Goal: Task Accomplishment & Management: Use online tool/utility

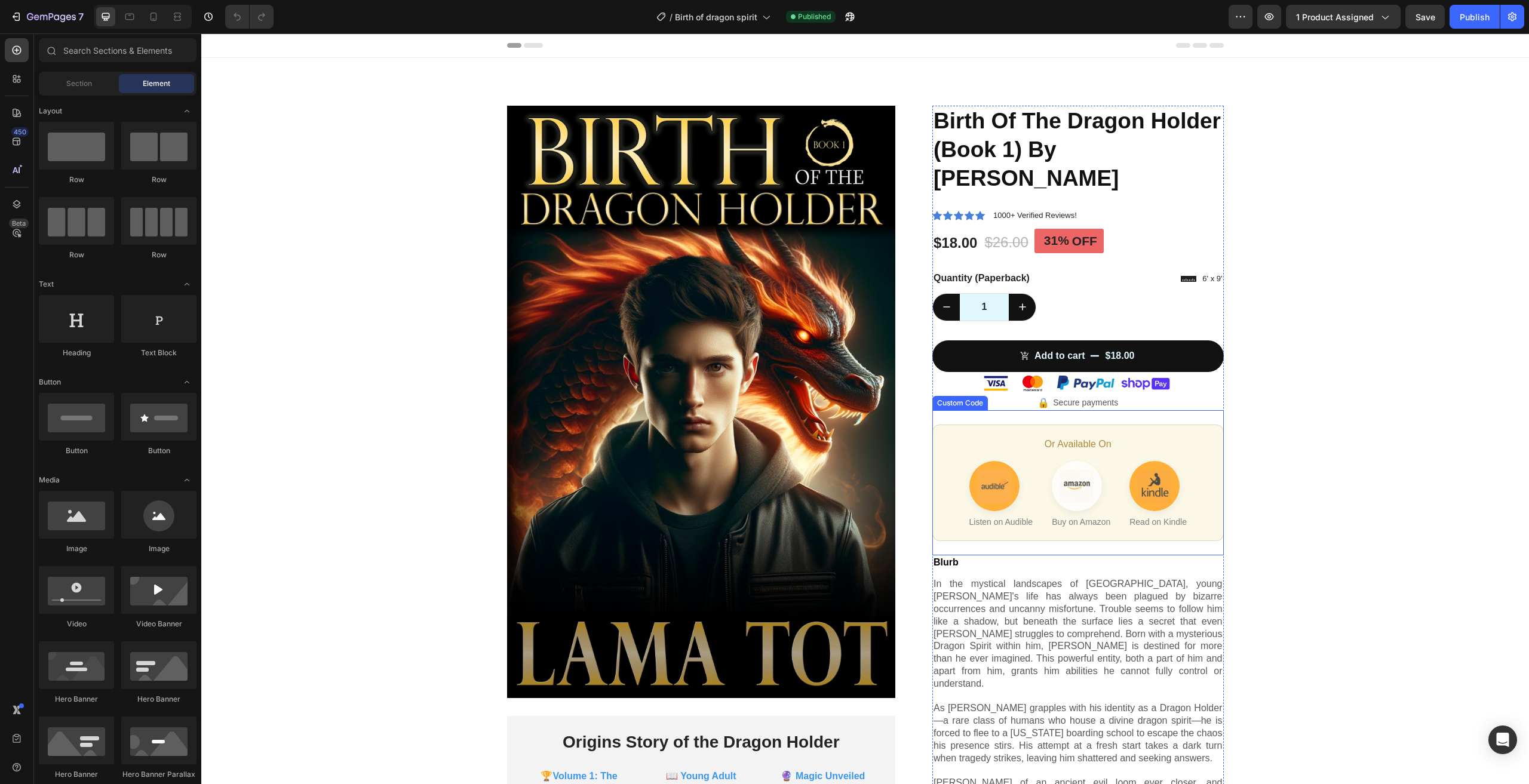
click at [1033, 425] on div "Or Available On Listen on Audible Buy on Amazon Read on Kindle" at bounding box center [1078, 483] width 292 height 117
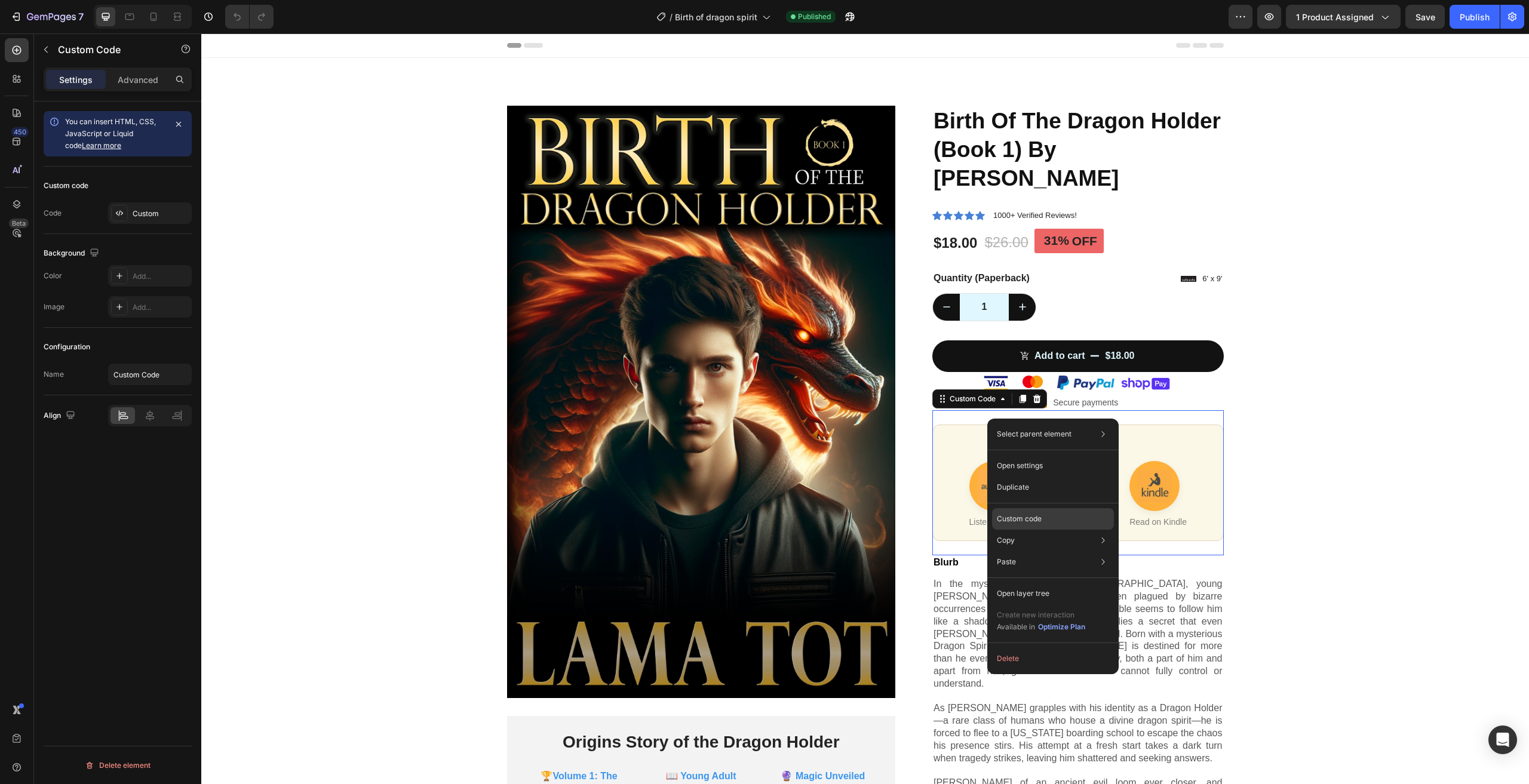
click at [1061, 551] on div "Custom code" at bounding box center [1053, 562] width 122 height 21
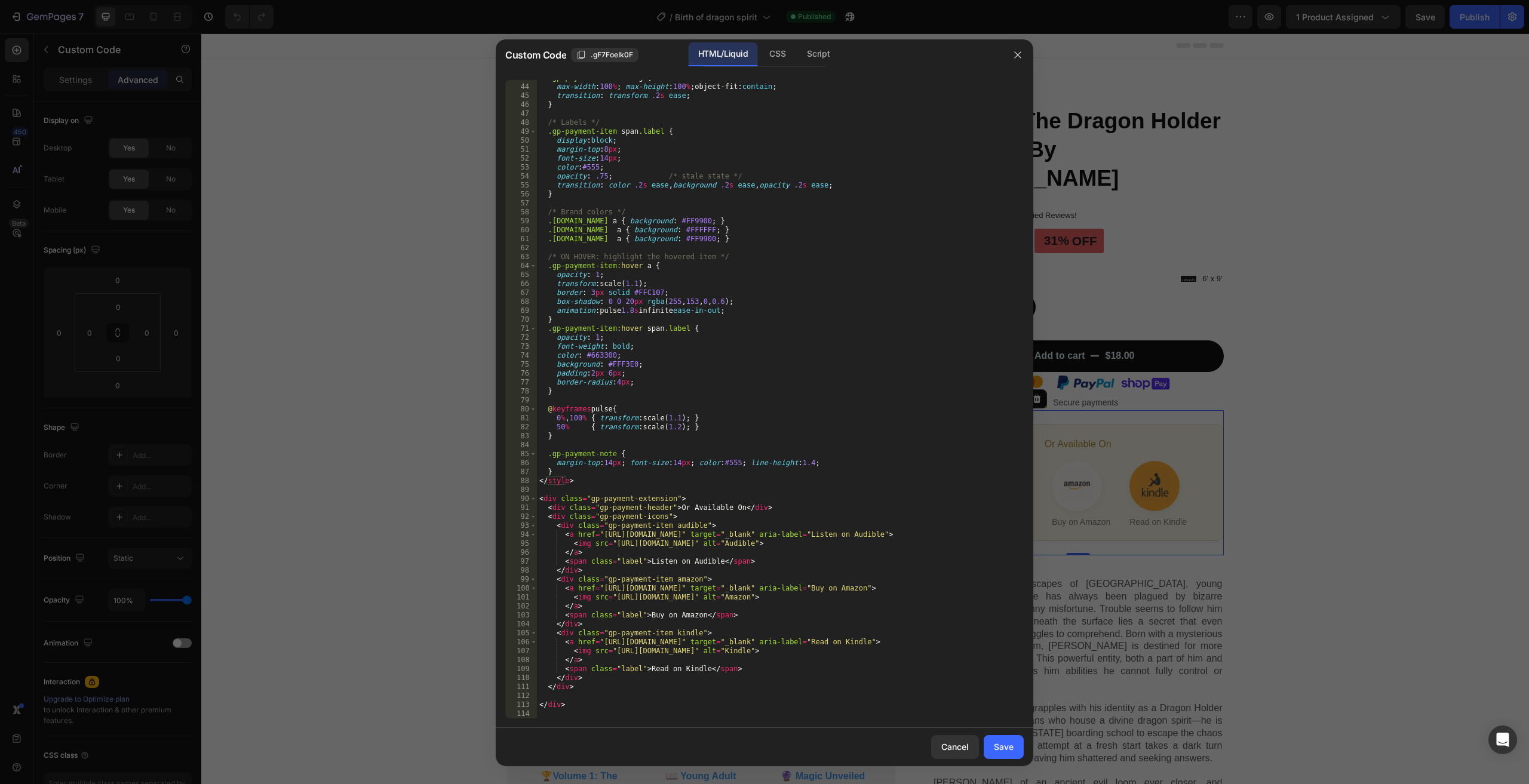
scroll to position [383, 0]
drag, startPoint x: 742, startPoint y: 588, endPoint x: 678, endPoint y: 587, distance: 64.0
click at [656, 587] on div ".gp-payment-item a img { max-width : 100 % ; max-height : 100 % ; object-fit : …" at bounding box center [776, 401] width 478 height 656
click at [744, 641] on div ".gp-payment-item a img { max-width : 100 % ; max-height : 100 % ; object-fit : …" at bounding box center [776, 401] width 478 height 656
drag, startPoint x: 772, startPoint y: 640, endPoint x: 598, endPoint y: 643, distance: 174.0
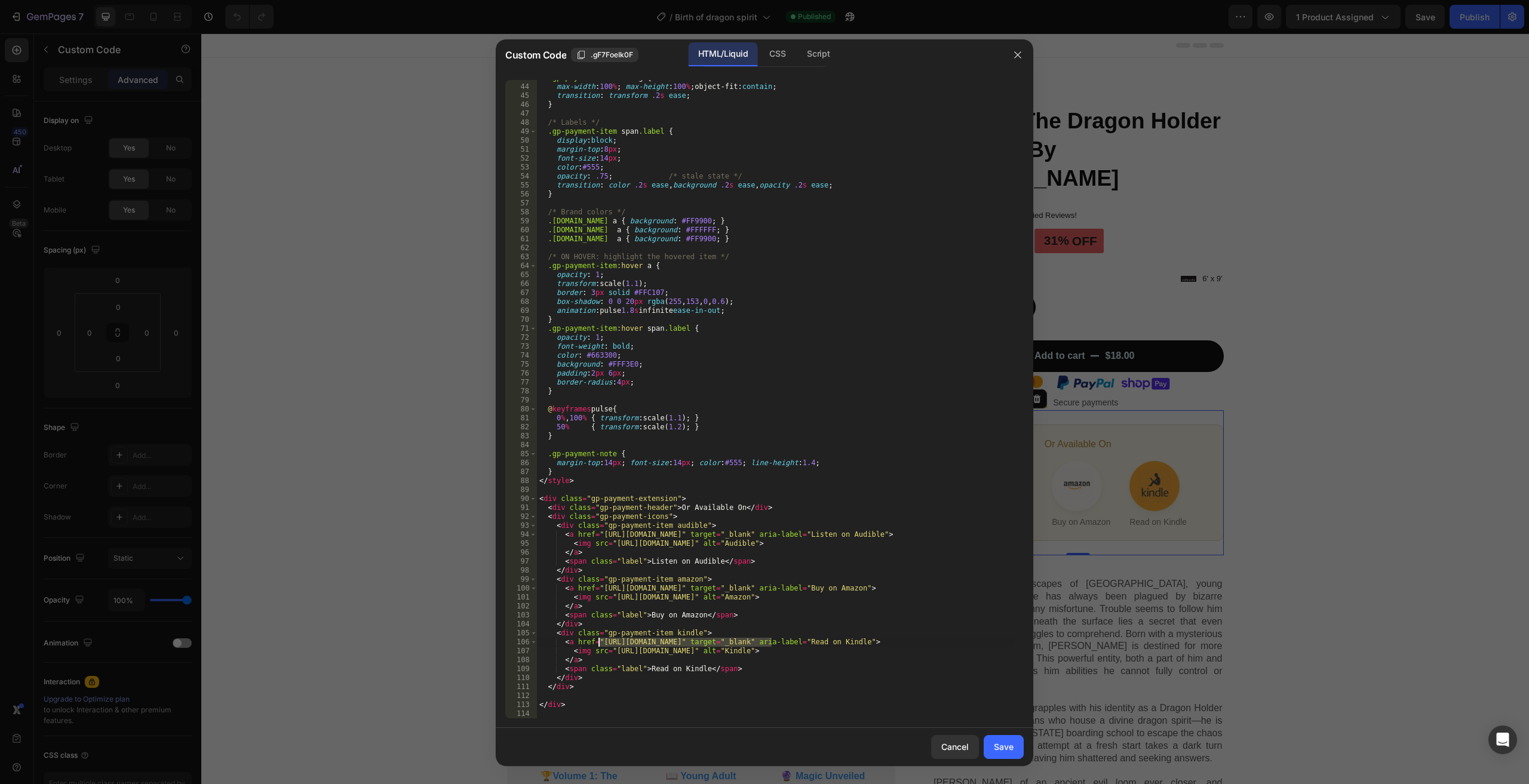
click at [598, 643] on div ".gp-payment-item a img { max-width : 100 % ; max-height : 100 % ; object-fit : …" at bounding box center [776, 401] width 478 height 656
paste textarea "dp/B0FNRZXRSH"
type textarea "<a href="https://www.amazon.com/dp/B0FNRZXRSH" target="_blank" aria-label="Read…"
drag, startPoint x: 1021, startPoint y: 747, endPoint x: 881, endPoint y: 706, distance: 145.9
click at [1021, 747] on button "Save" at bounding box center [1003, 747] width 40 height 24
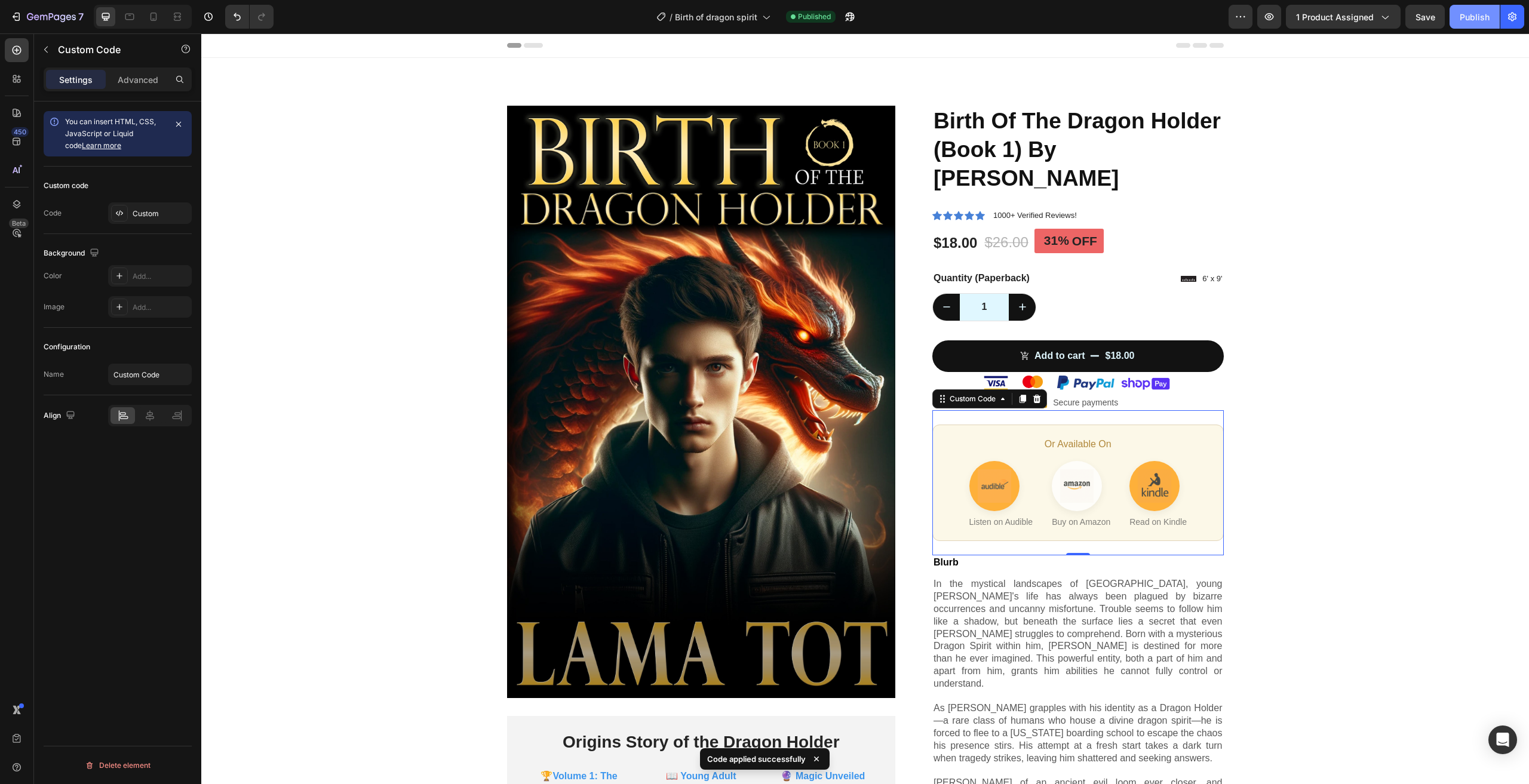
click at [1467, 19] on div "Publish" at bounding box center [1475, 17] width 30 height 13
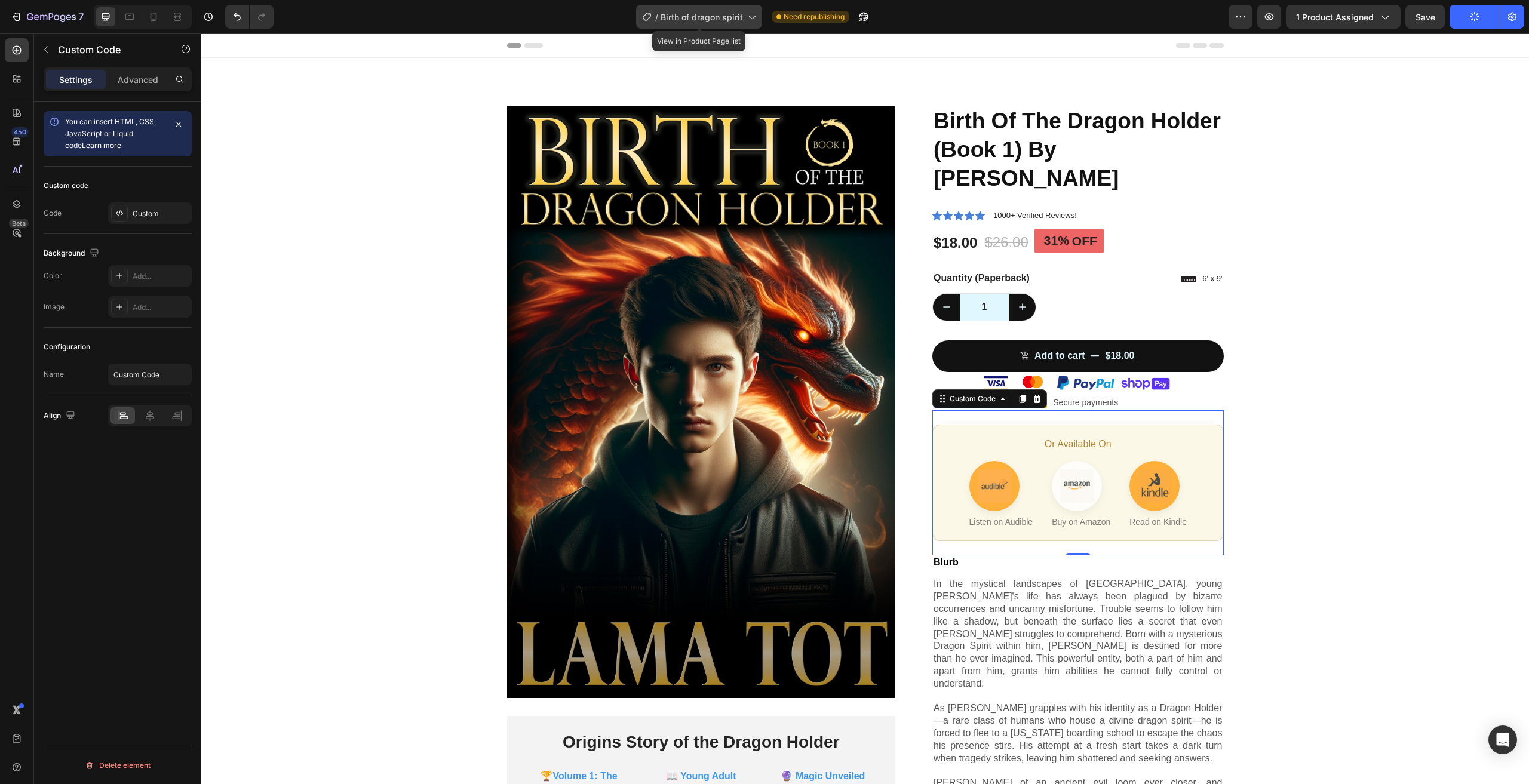
click at [739, 18] on span "Birth of dragon spirit" at bounding box center [702, 17] width 82 height 13
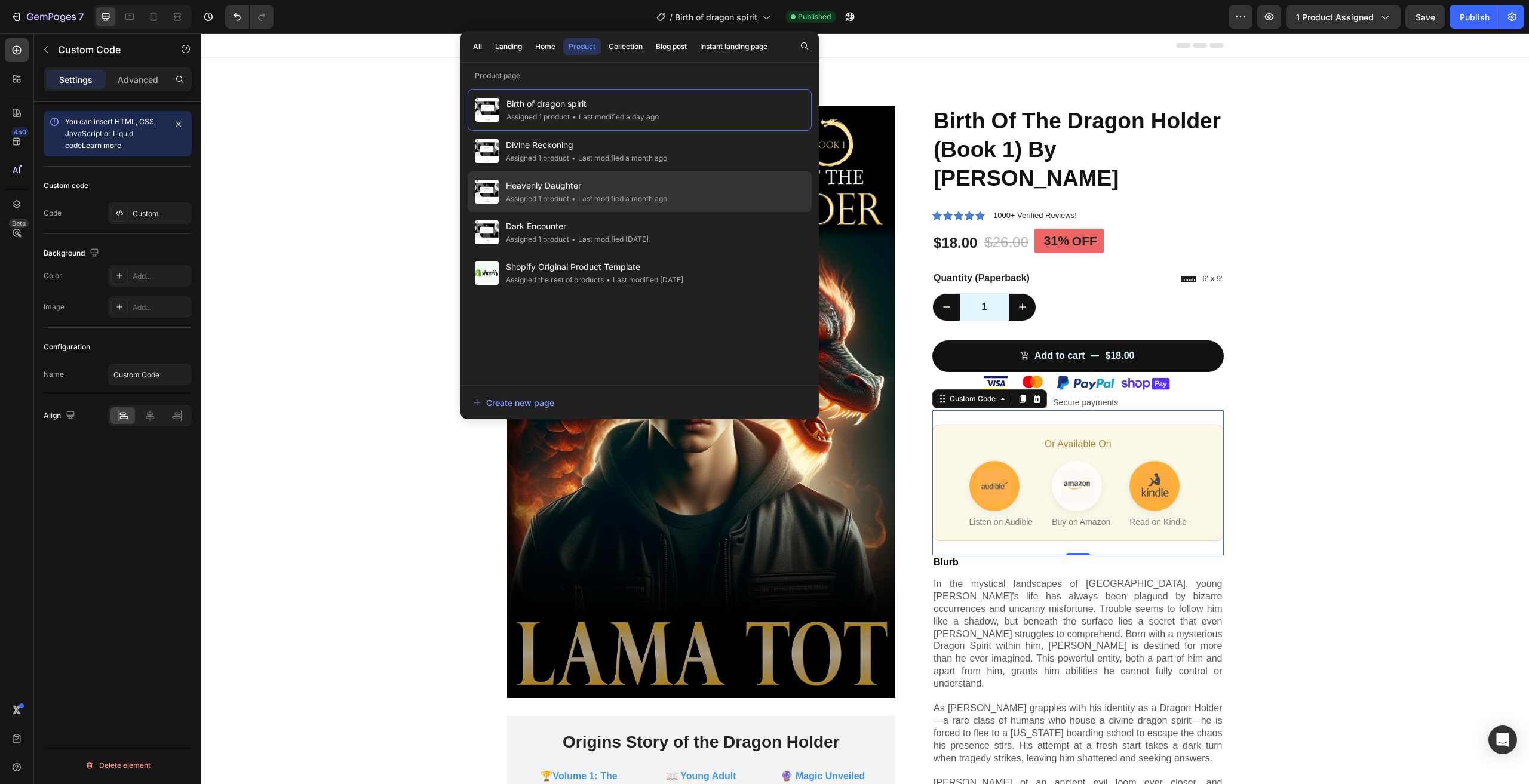
click at [622, 188] on span "Heavenly Daughter" at bounding box center [587, 185] width 161 height 14
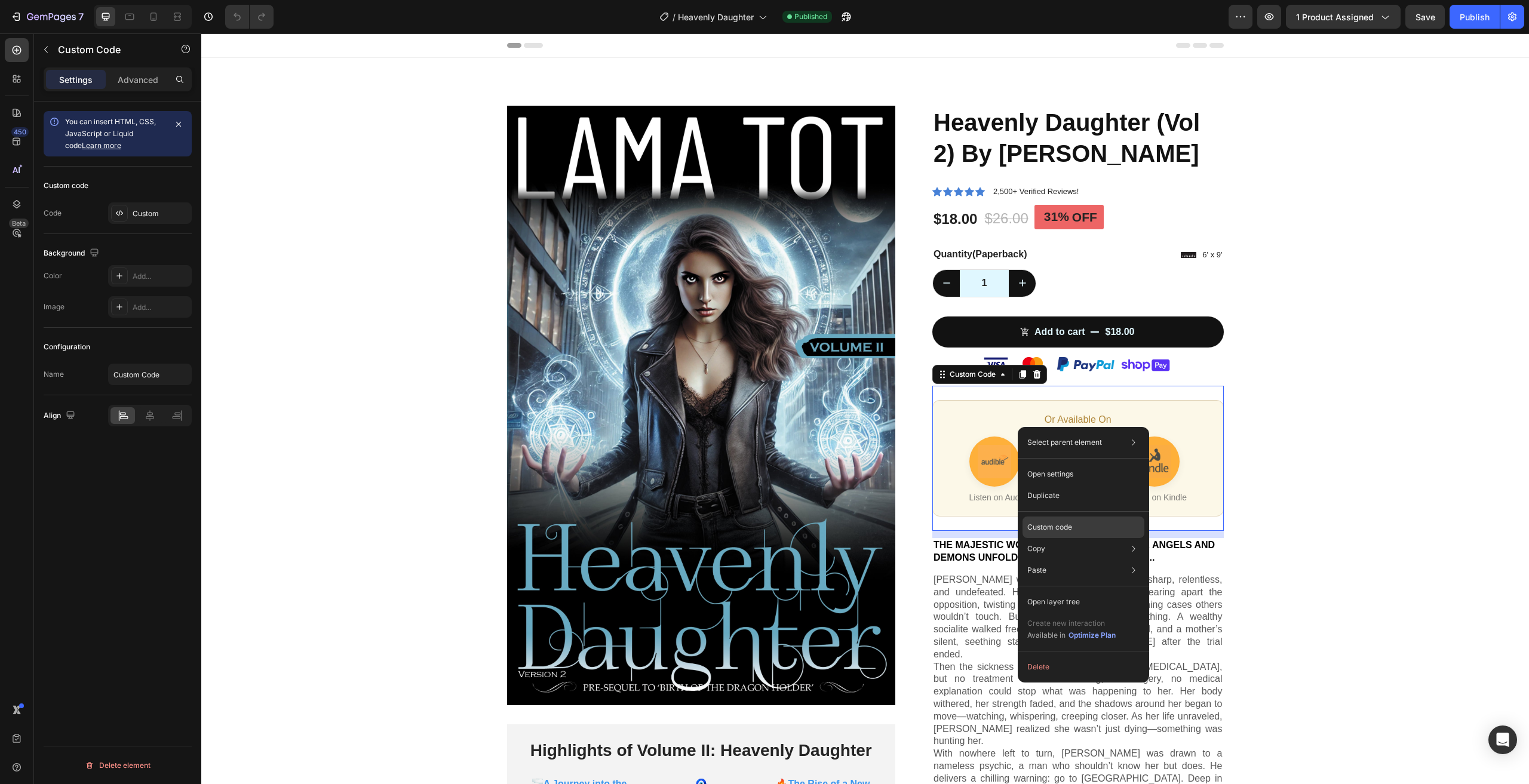
click at [1085, 560] on div "Custom code" at bounding box center [1083, 570] width 122 height 21
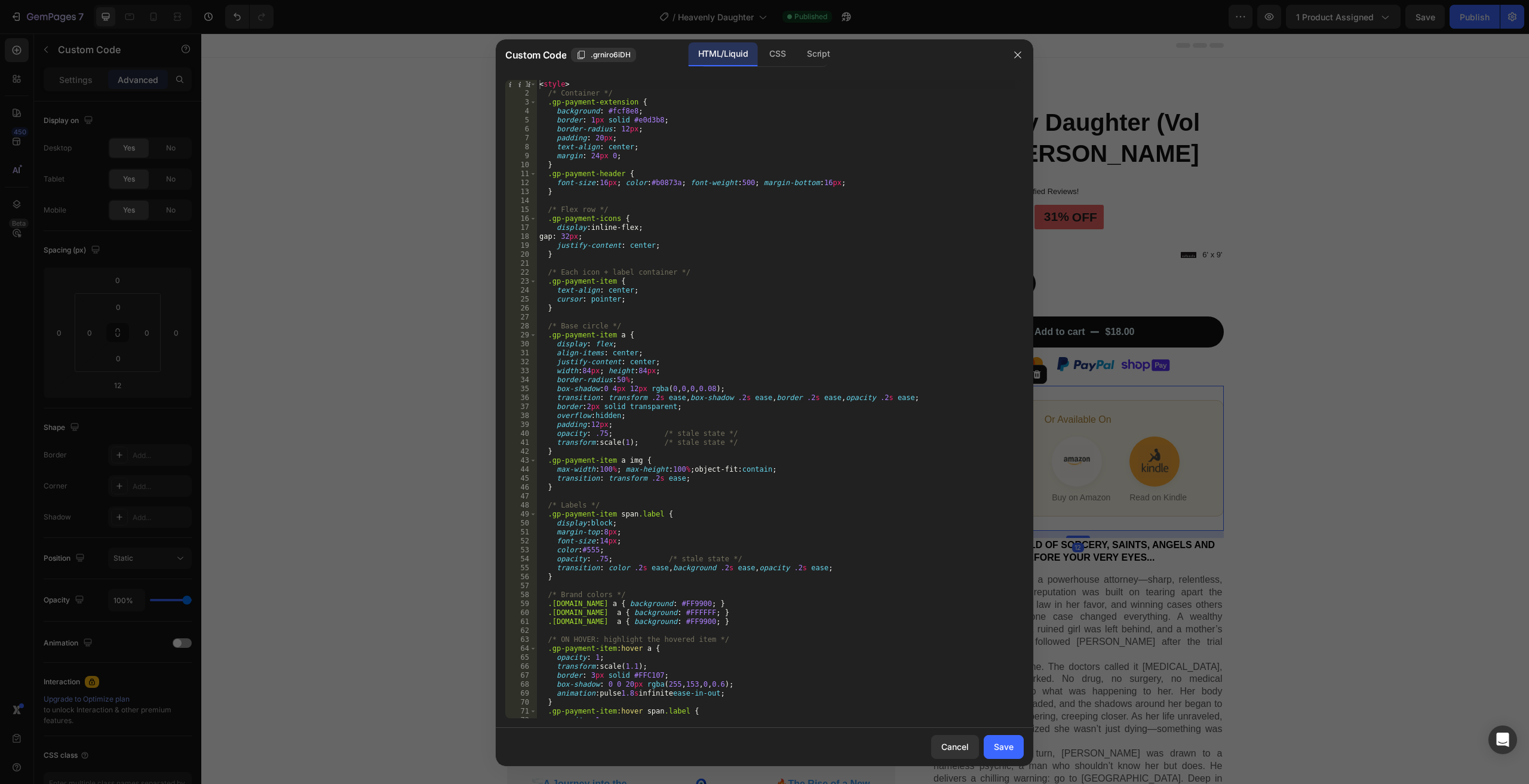
scroll to position [383, 0]
drag, startPoint x: 1361, startPoint y: 438, endPoint x: 1159, endPoint y: 403, distance: 205.0
click at [1361, 438] on div at bounding box center [765, 392] width 1529 height 784
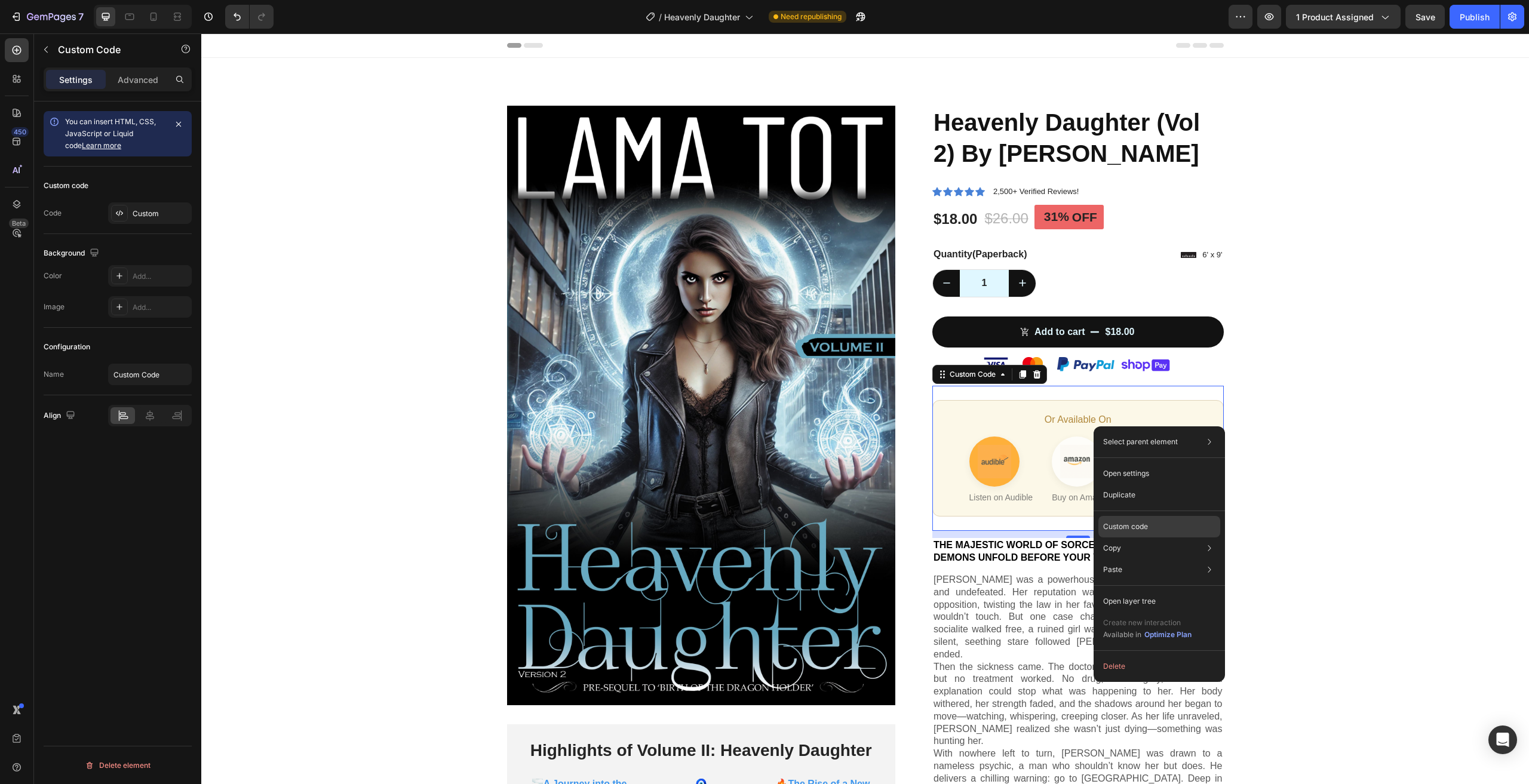
click at [1141, 524] on p "Custom code" at bounding box center [1125, 527] width 45 height 11
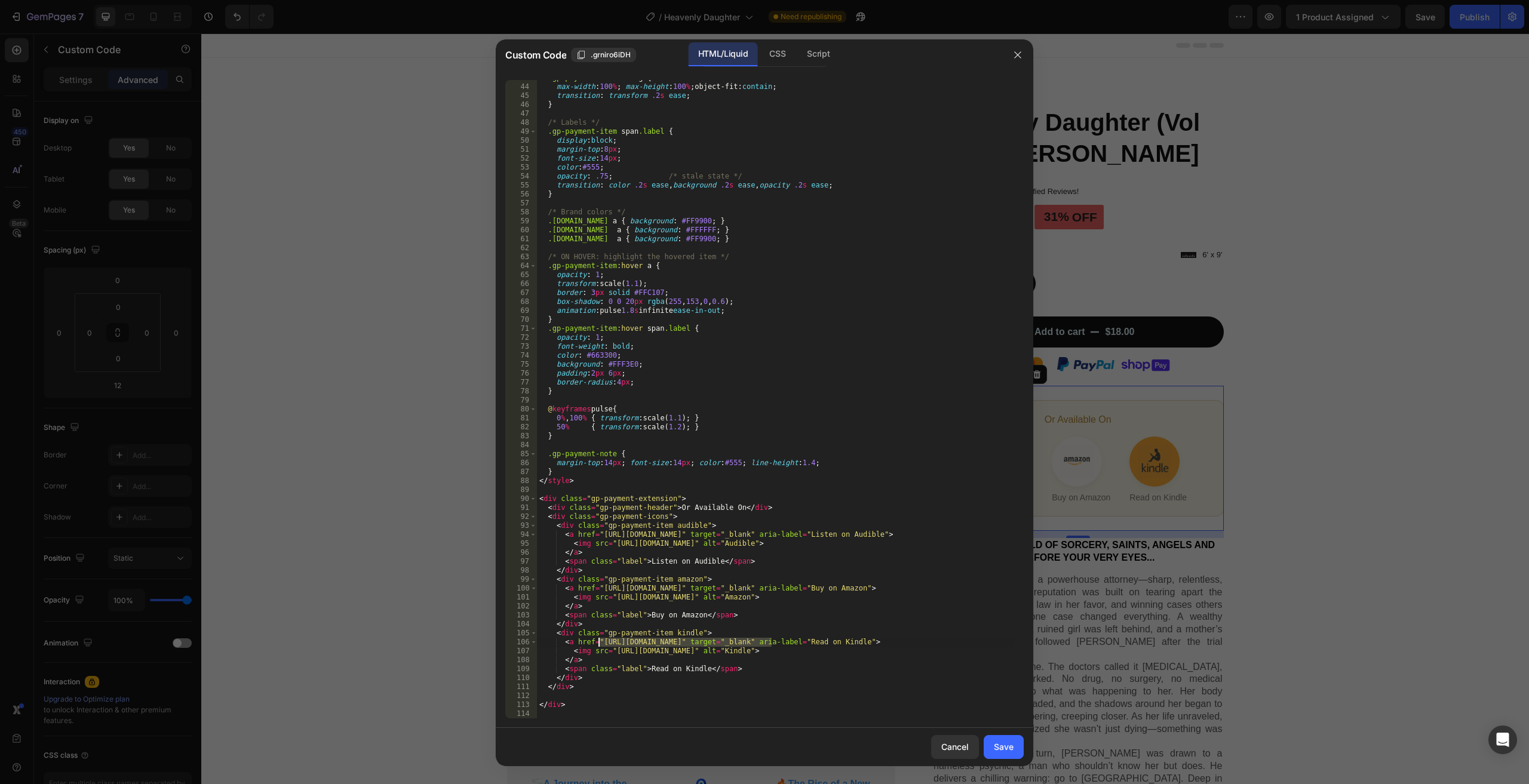
drag, startPoint x: 773, startPoint y: 644, endPoint x: 600, endPoint y: 644, distance: 173.0
click at [600, 644] on div ".gp-payment-item a img { max-width : 100 % ; max-height : 100 % ; object-fit : …" at bounding box center [776, 401] width 478 height 656
paste textarea "dp/B0FNS1ZCF8"
drag, startPoint x: 746, startPoint y: 590, endPoint x: 598, endPoint y: 586, distance: 148.1
click at [598, 586] on div ".gp-payment-item a img { max-width : 100 % ; max-height : 100 % ; object-fit : …" at bounding box center [776, 401] width 478 height 656
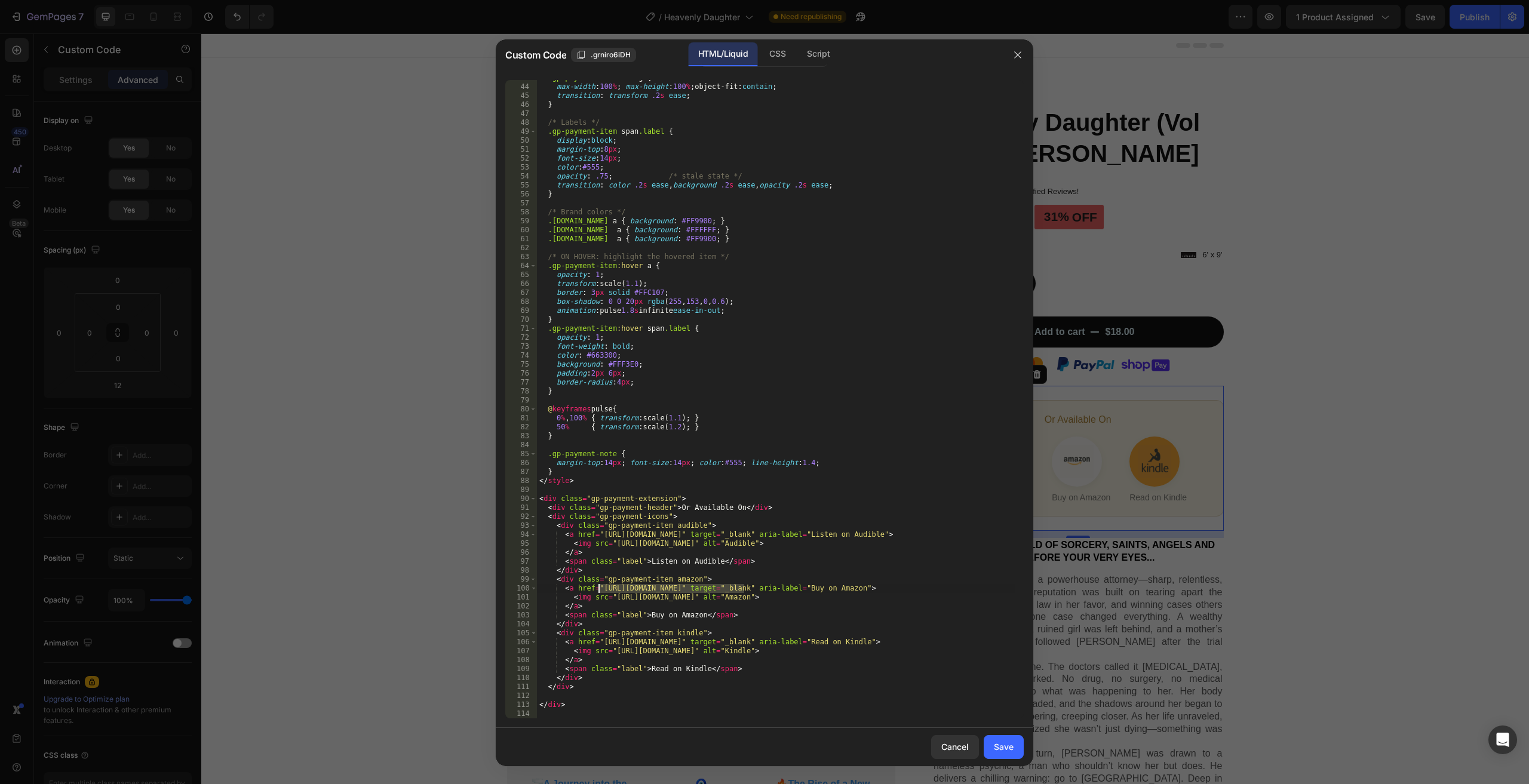
paste textarea "dp/1069529729"
type textarea "<a href="https://www.amazon.com/dp/1069529729" target="_blank" aria-label="Buy …"
click at [1011, 749] on div "Save" at bounding box center [1004, 747] width 20 height 13
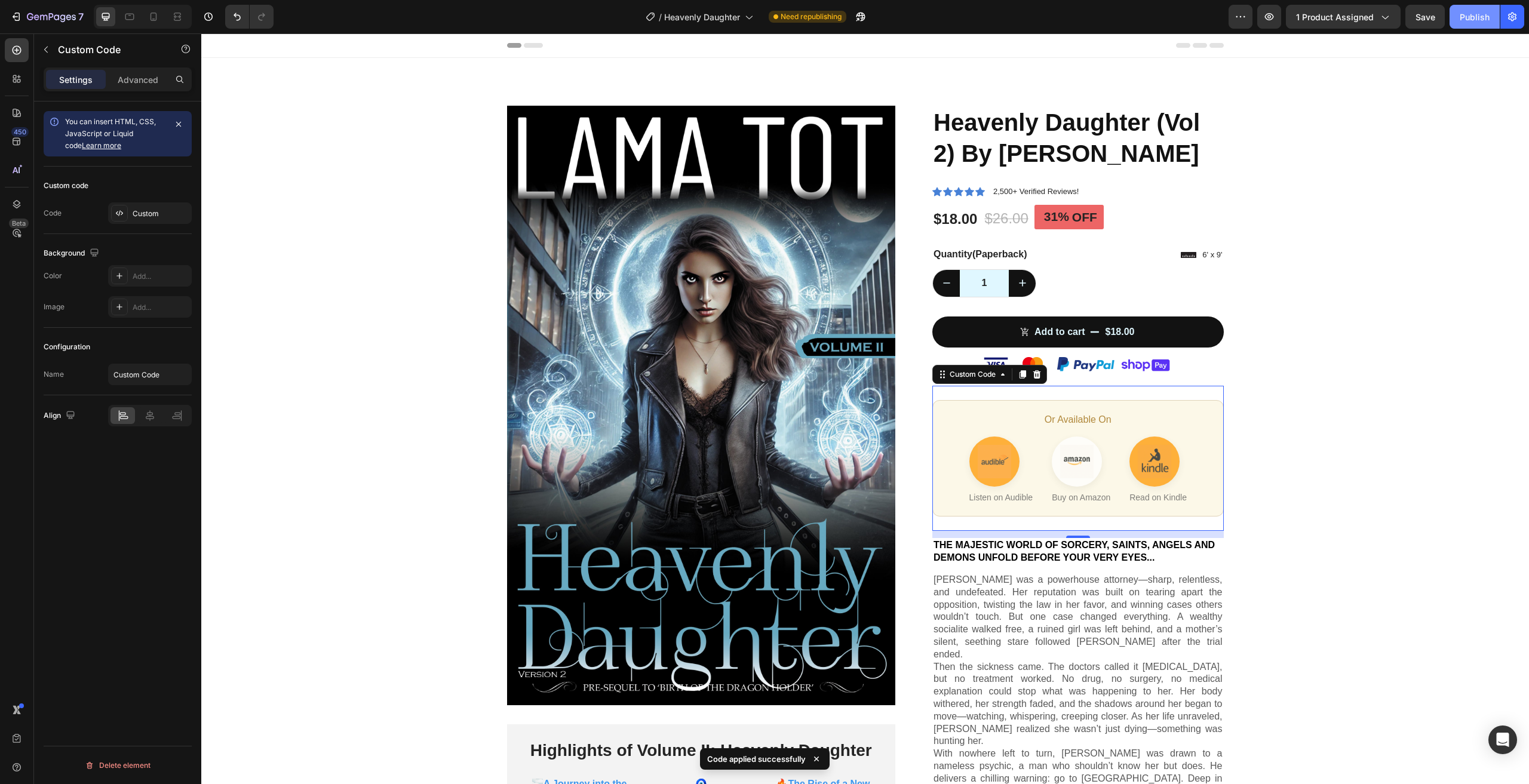
click at [1487, 15] on div "Publish" at bounding box center [1475, 17] width 30 height 13
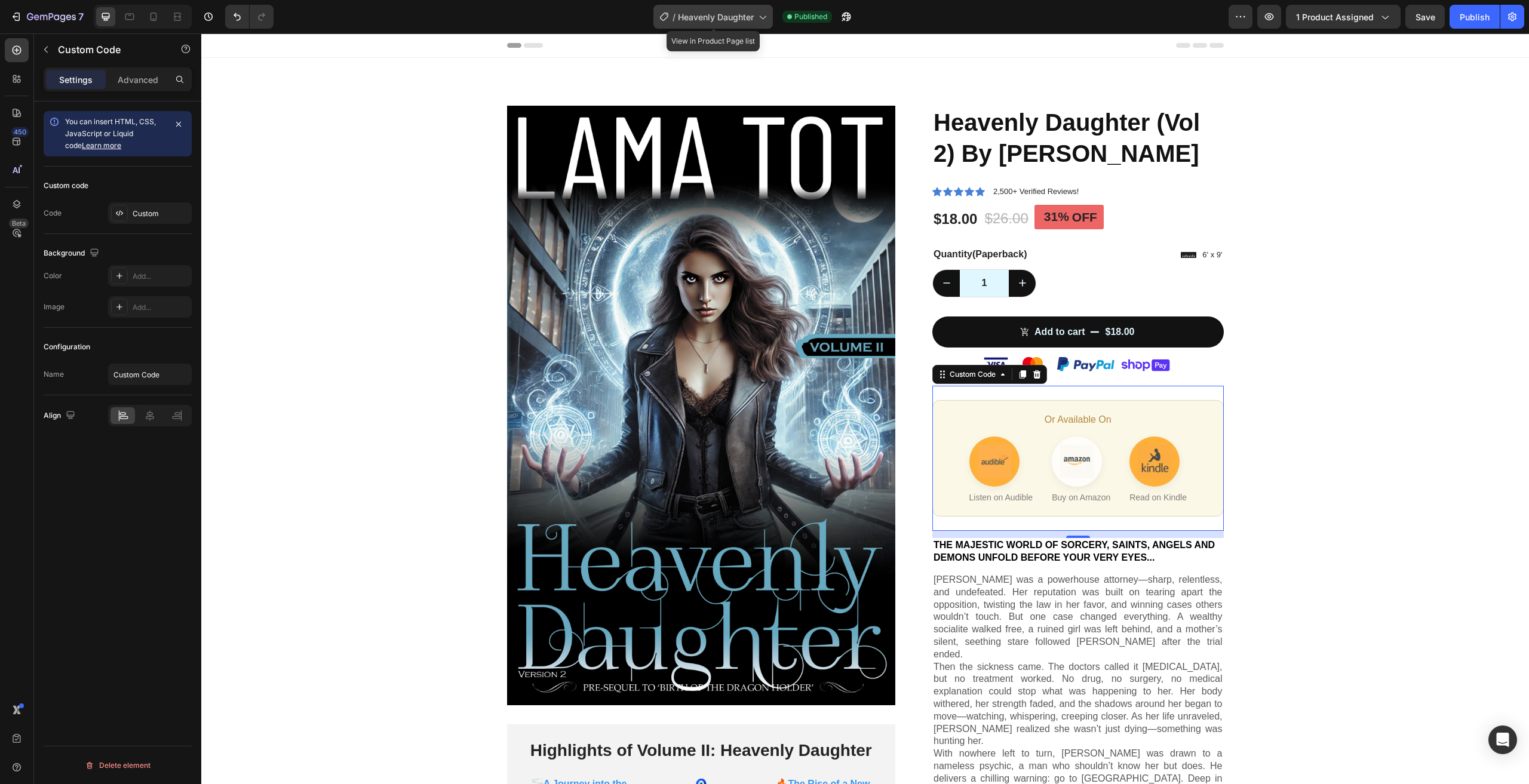
click at [744, 16] on span "Heavenly Daughter" at bounding box center [716, 17] width 76 height 13
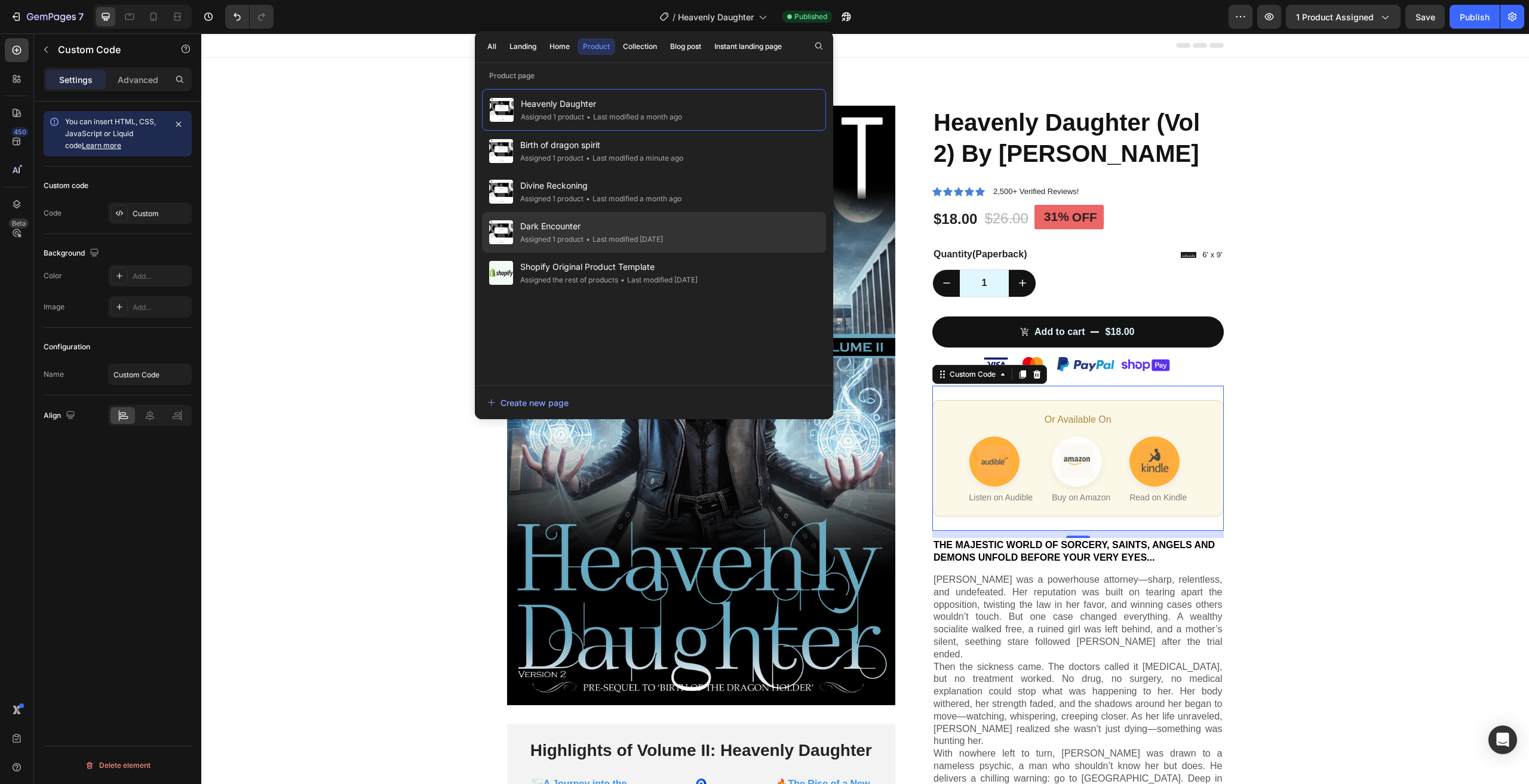
click at [625, 222] on span "Dark Encounter" at bounding box center [592, 226] width 143 height 14
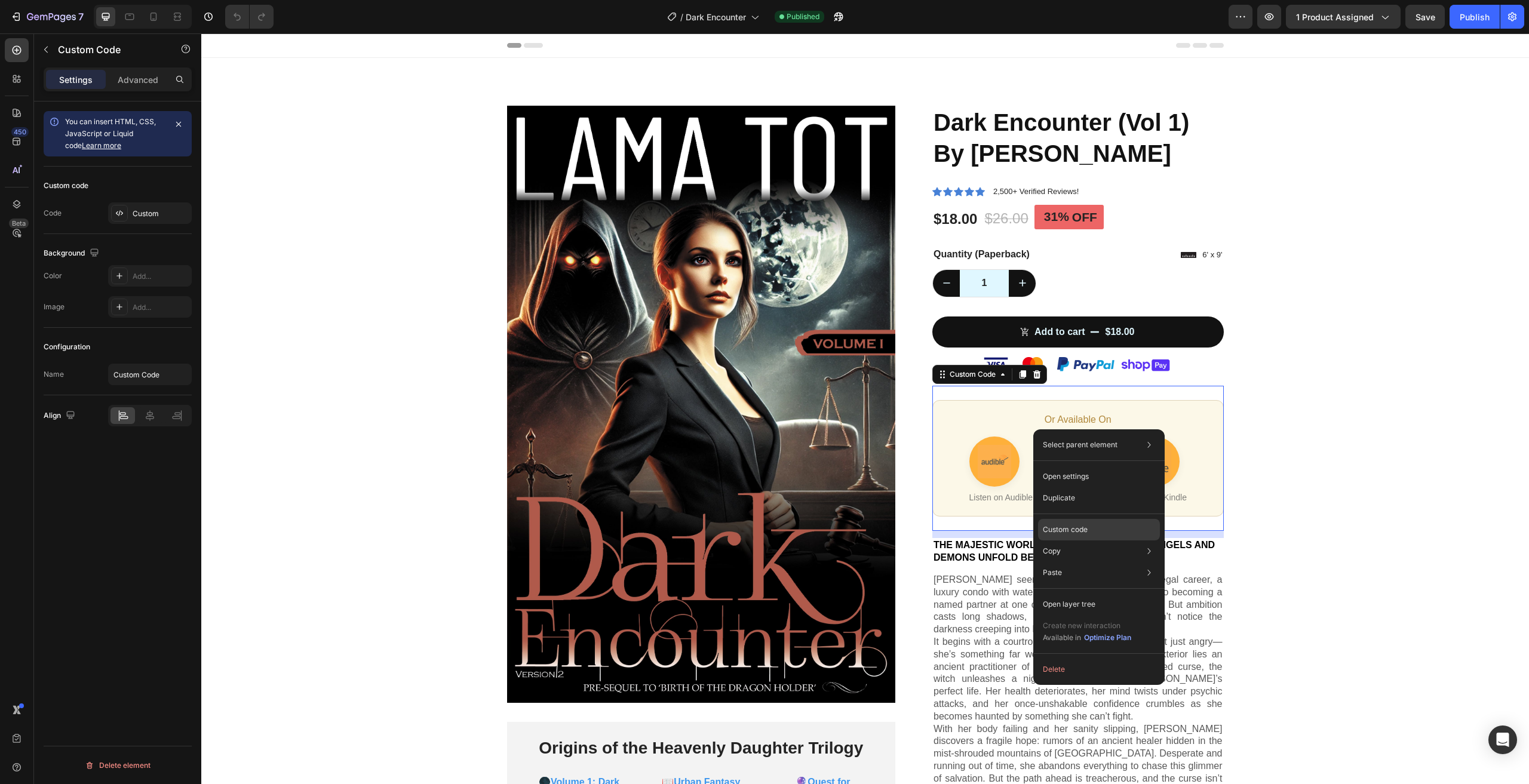
click at [1084, 562] on div "Custom code" at bounding box center [1099, 573] width 122 height 21
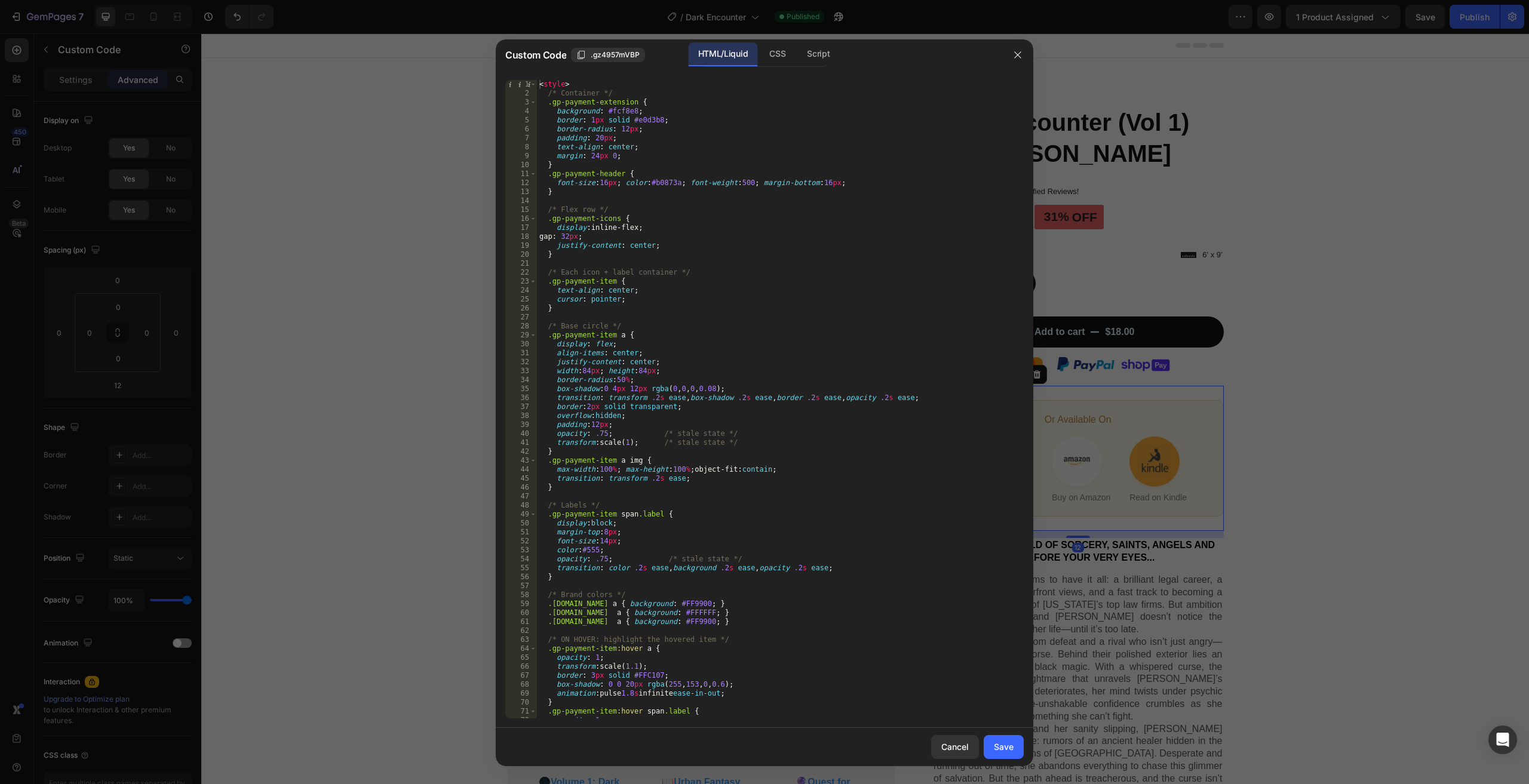
scroll to position [383, 0]
click at [1171, 618] on div at bounding box center [765, 392] width 1529 height 784
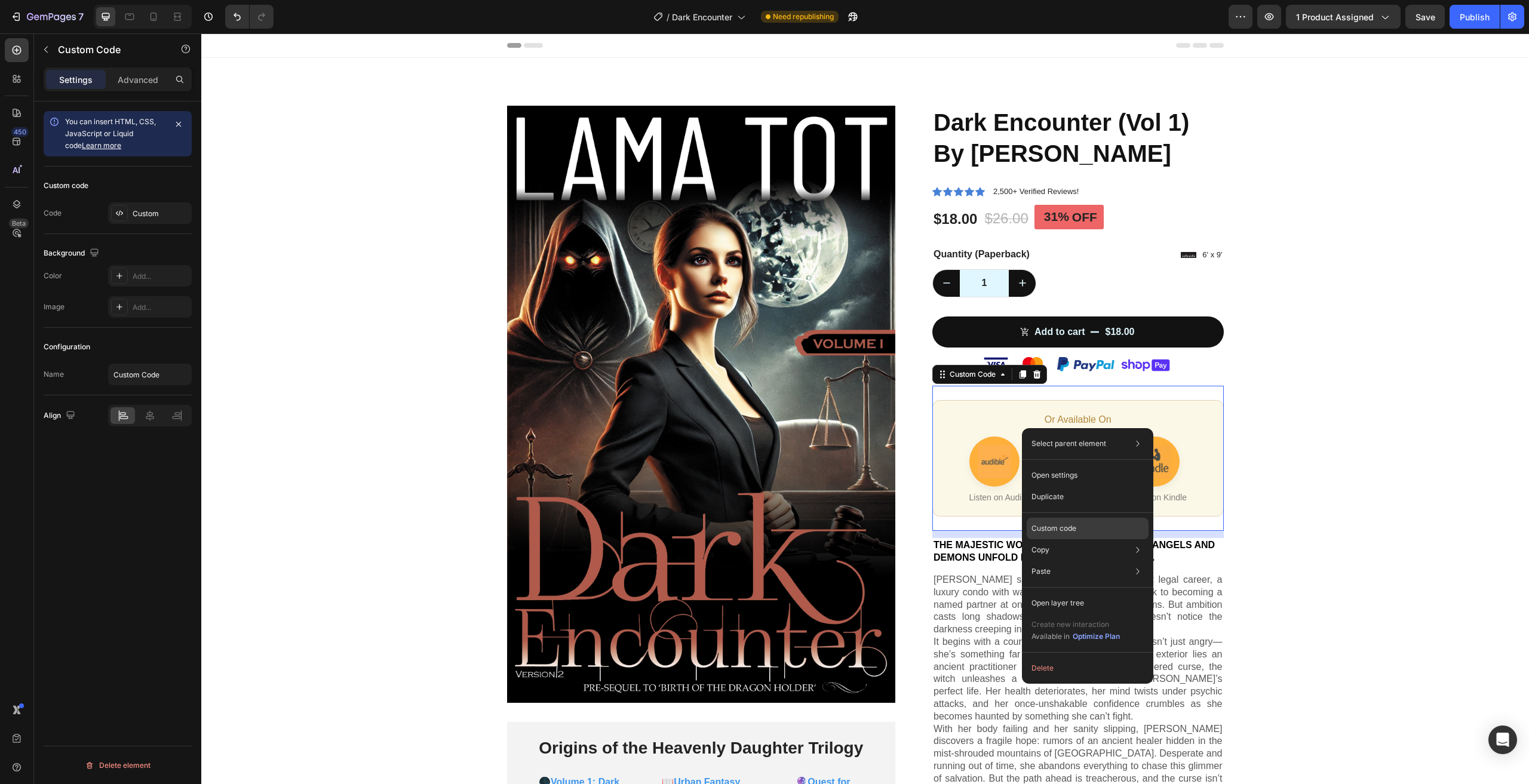
click at [1069, 561] on div "Custom code" at bounding box center [1087, 571] width 122 height 21
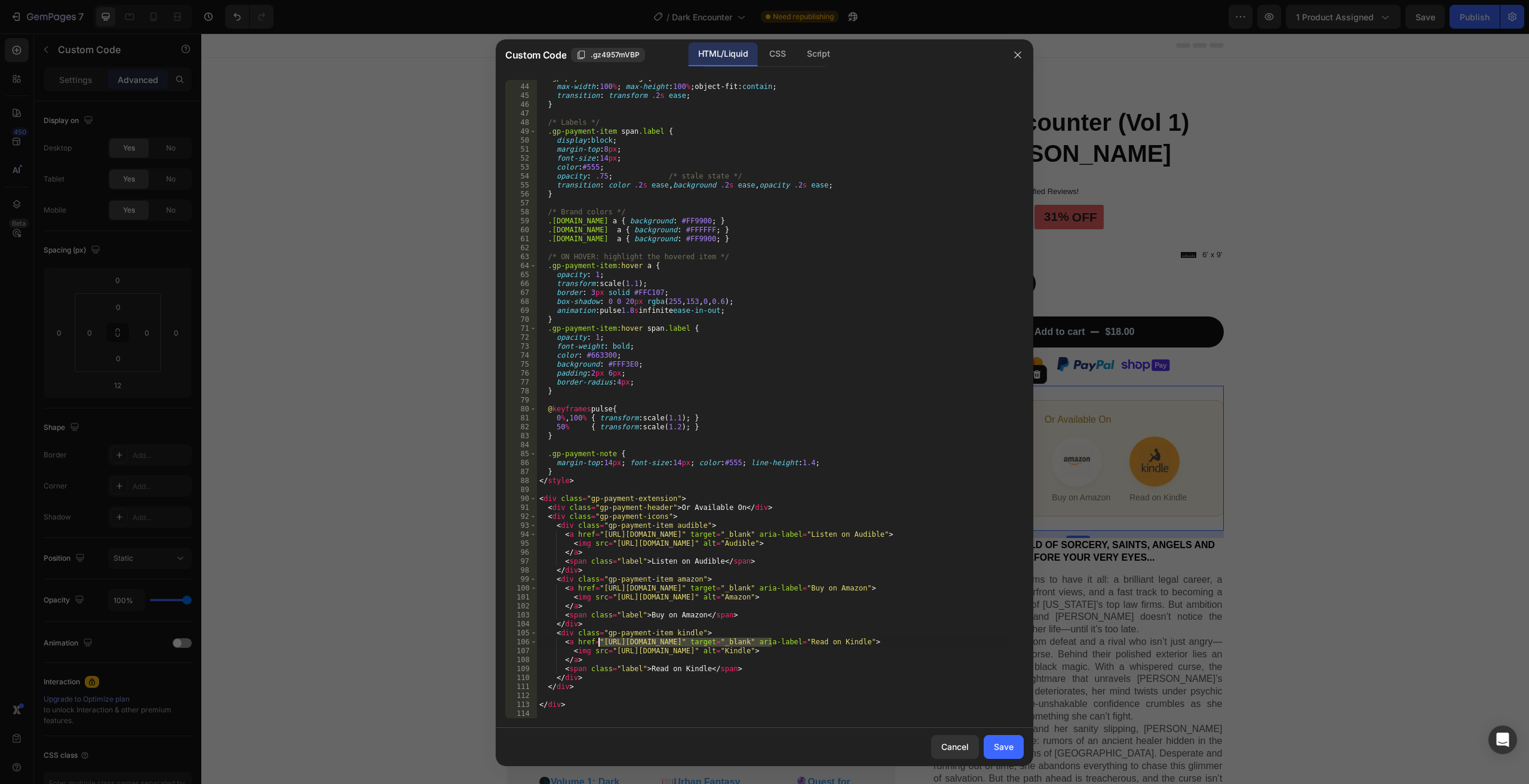
drag, startPoint x: 774, startPoint y: 641, endPoint x: 599, endPoint y: 643, distance: 175.0
click at [599, 643] on div ".gp-payment-item a img { max-width : 100 % ; max-height : 100 % ; object-fit : …" at bounding box center [776, 401] width 478 height 656
paste textarea "dp/B0FNRZMVBG"
drag, startPoint x: 744, startPoint y: 588, endPoint x: 768, endPoint y: 603, distance: 28.3
click at [598, 586] on div ".gp-payment-item a img { max-width : 100 % ; max-height : 100 % ; object-fit : …" at bounding box center [776, 401] width 478 height 656
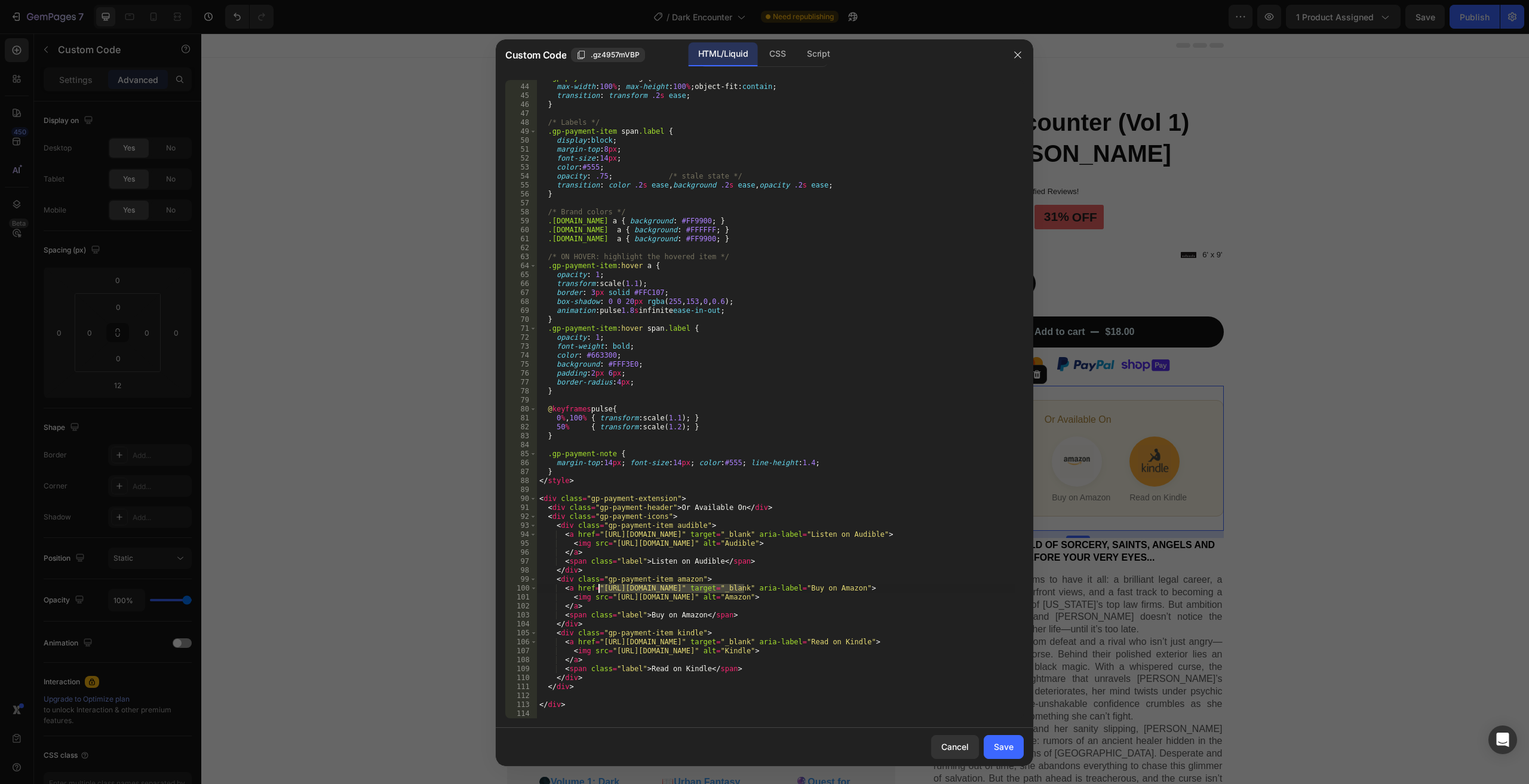
paste textarea "dp/1069529710"
type textarea "<a href="https://www.amazon.com/dp/1069529710" target="_blank" aria-label="Buy …"
click at [1002, 750] on div "Save" at bounding box center [1004, 747] width 20 height 13
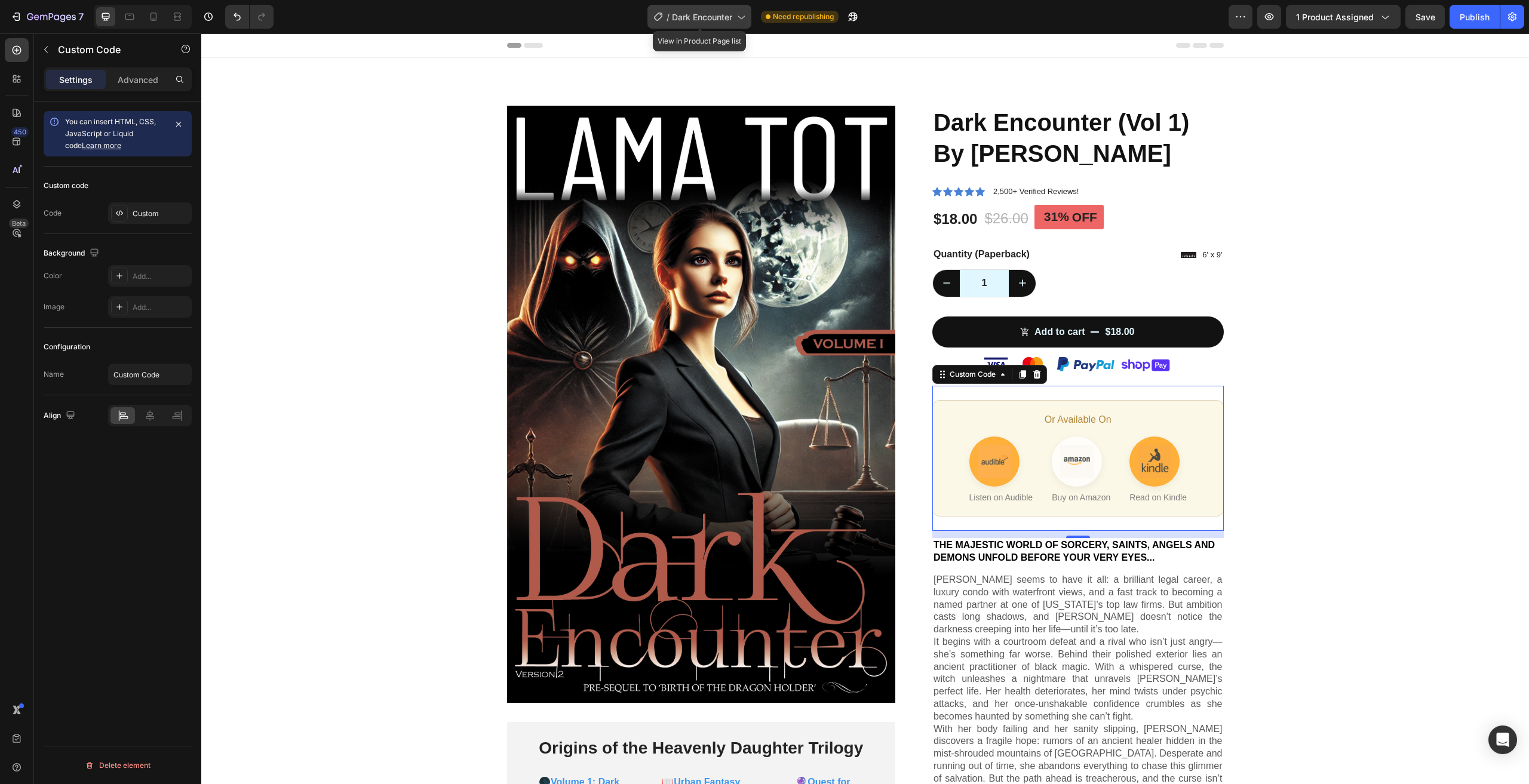
click at [715, 16] on span "Dark Encounter" at bounding box center [702, 17] width 61 height 13
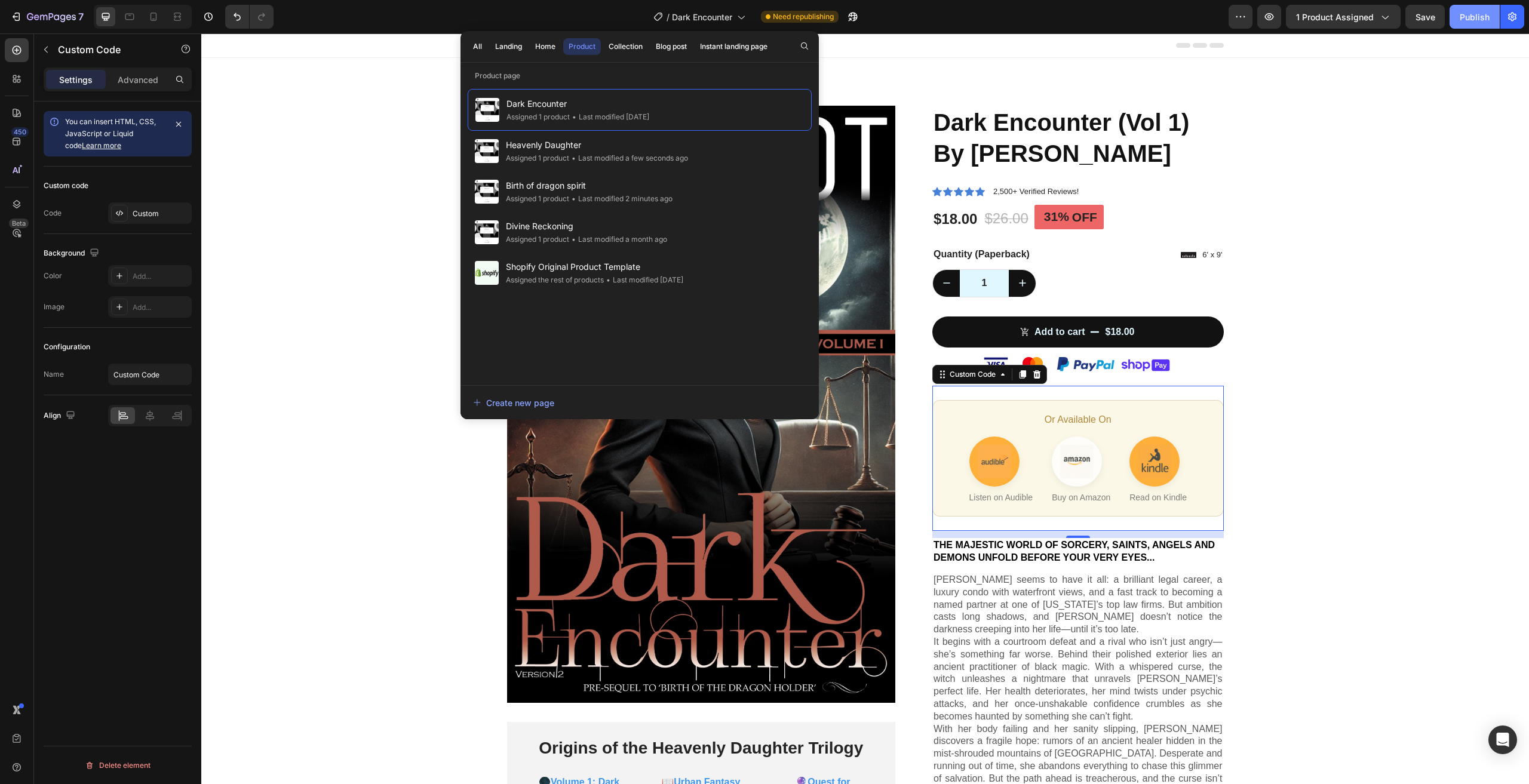
click at [1476, 15] on div "Publish" at bounding box center [1475, 17] width 30 height 13
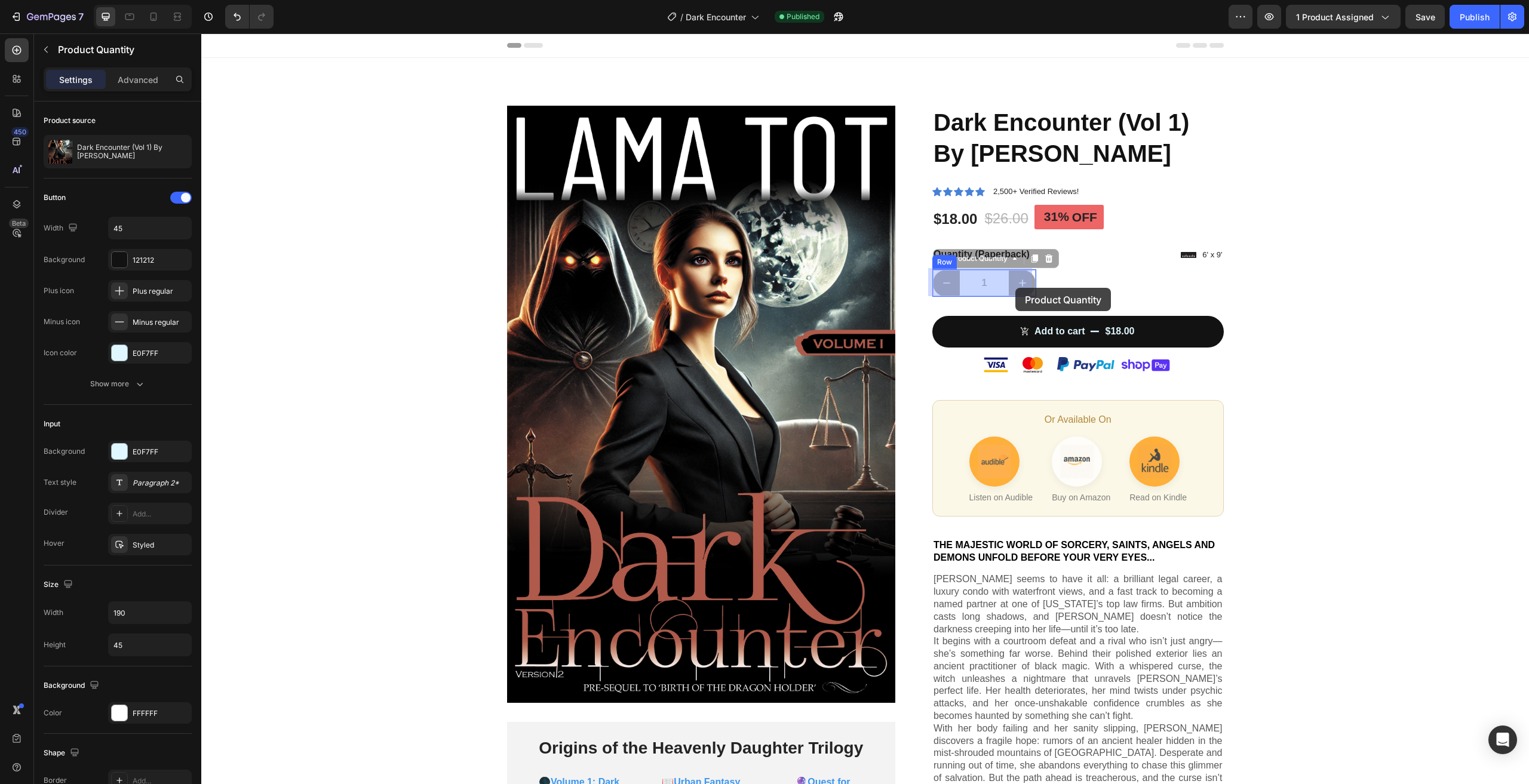
drag, startPoint x: 973, startPoint y: 284, endPoint x: 1014, endPoint y: 288, distance: 41.2
click at [1440, 293] on div "Product Images Origins of the Heavenly Daughter Trilogy Text Block 🌑Volume 1: D…" at bounding box center [865, 511] width 1310 height 811
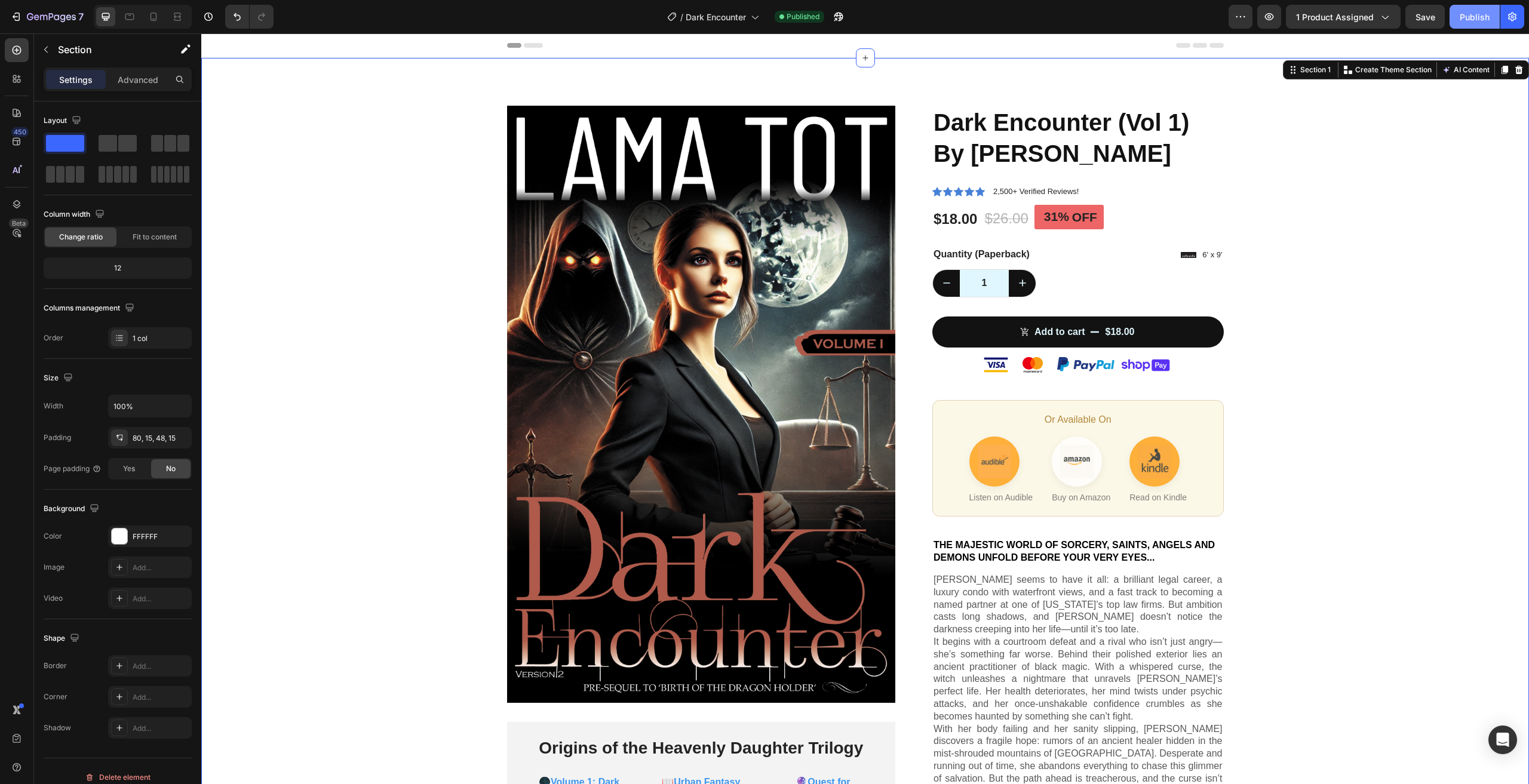
click at [1479, 21] on div "Publish" at bounding box center [1475, 17] width 30 height 13
click at [717, 24] on div "/ Dark Encounter" at bounding box center [713, 16] width 104 height 24
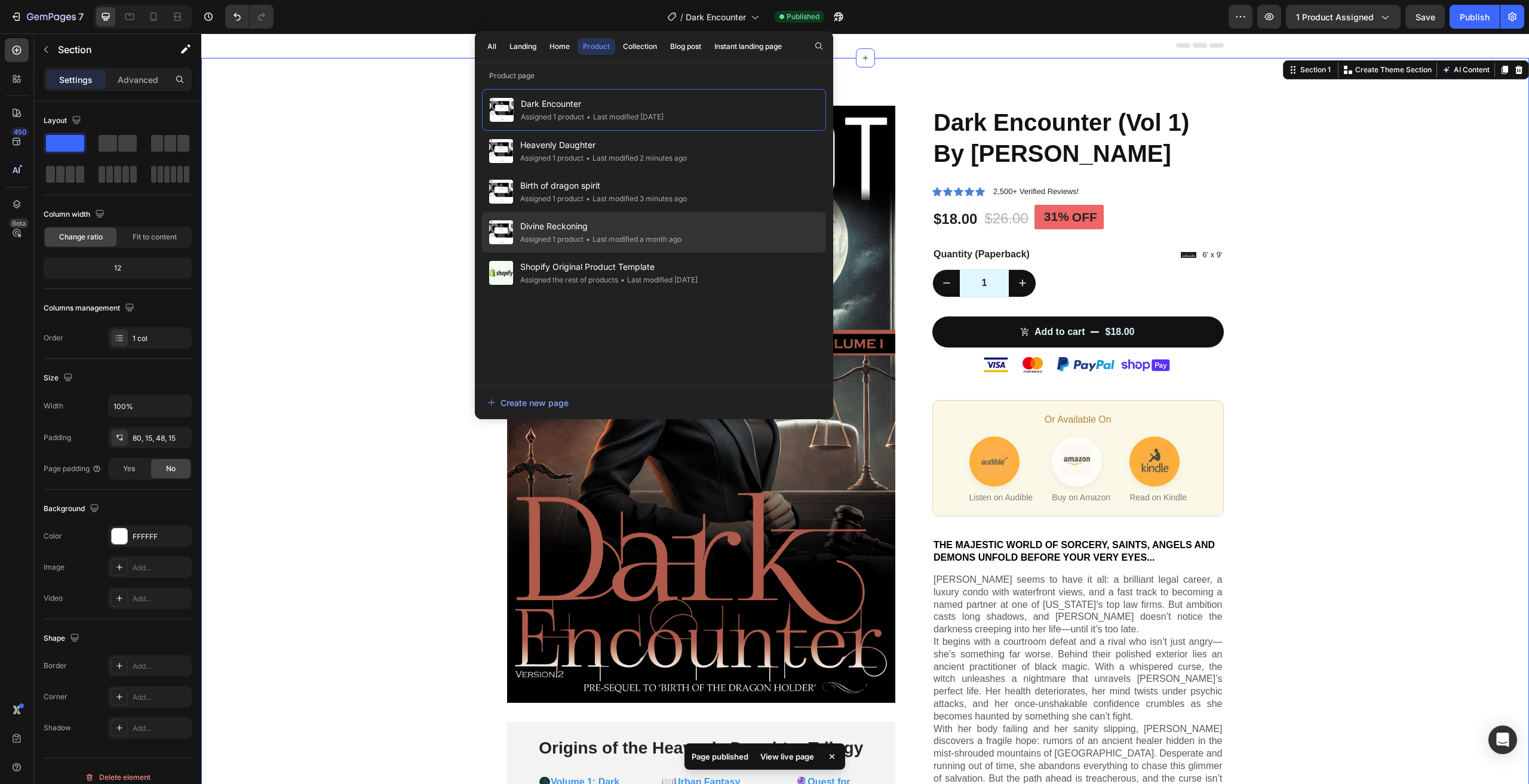
click at [666, 233] on div "• Last modified a month ago" at bounding box center [632, 240] width 98 height 12
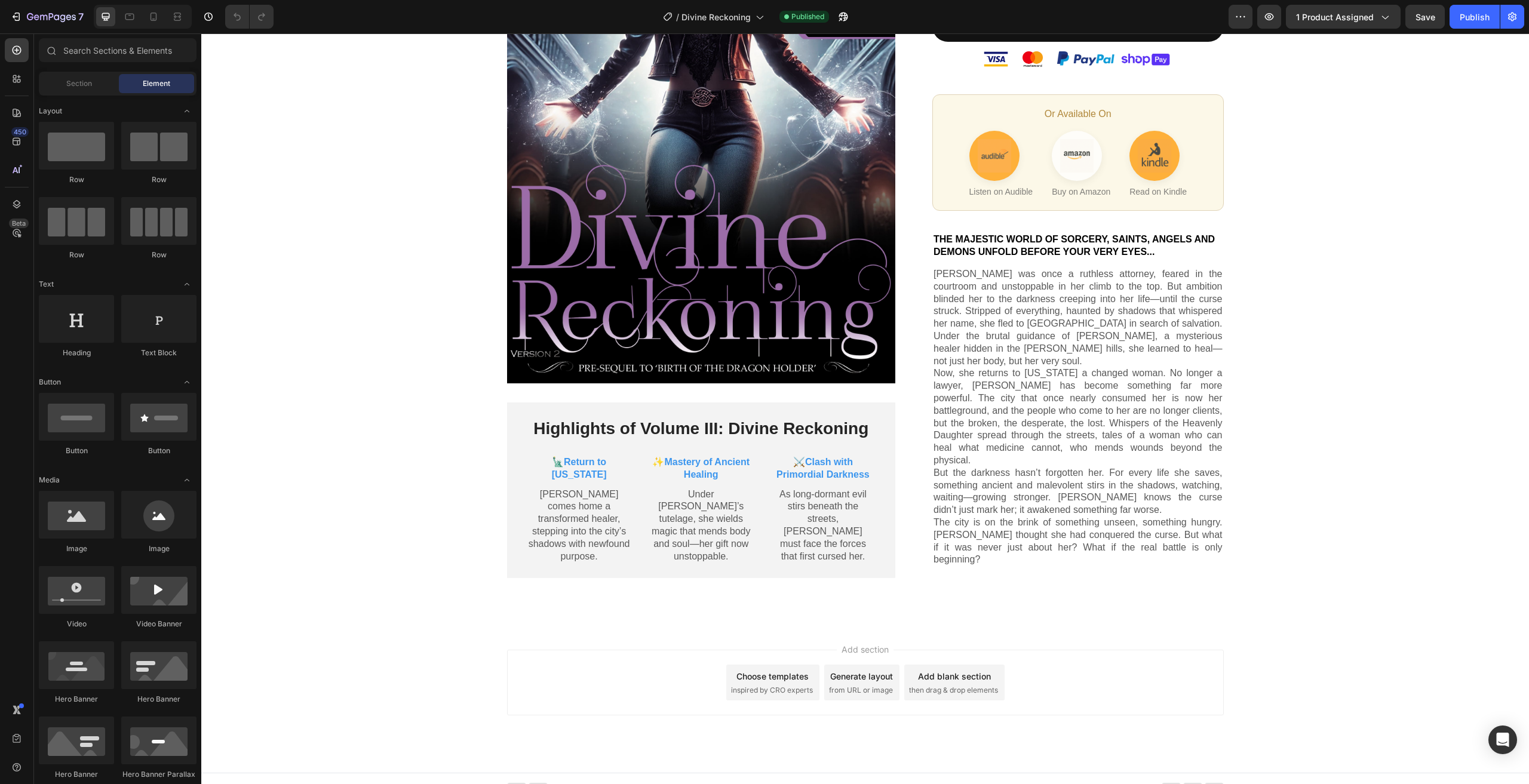
scroll to position [181, 0]
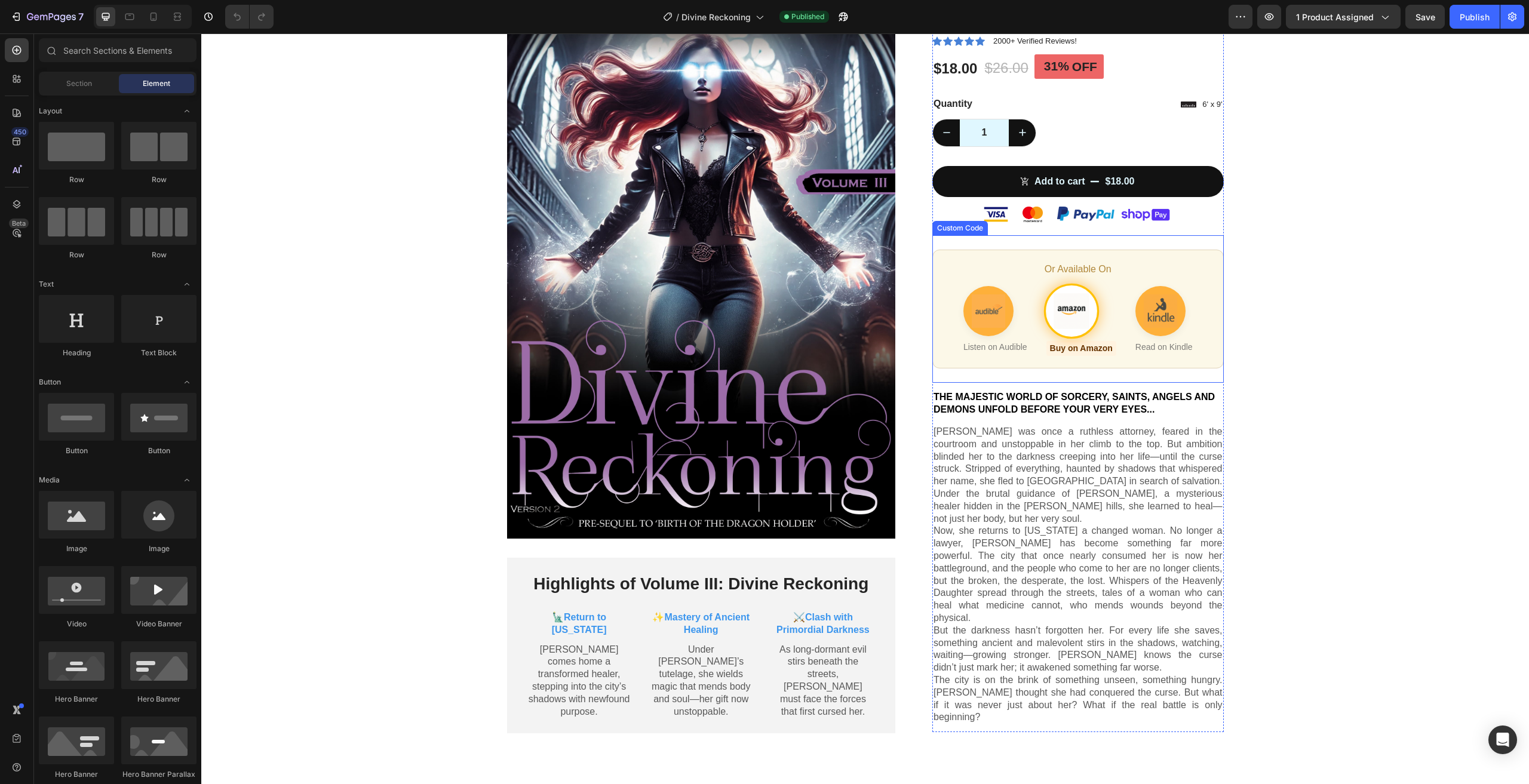
click at [1054, 294] on img "Buy on Amazon" at bounding box center [1071, 312] width 35 height 35
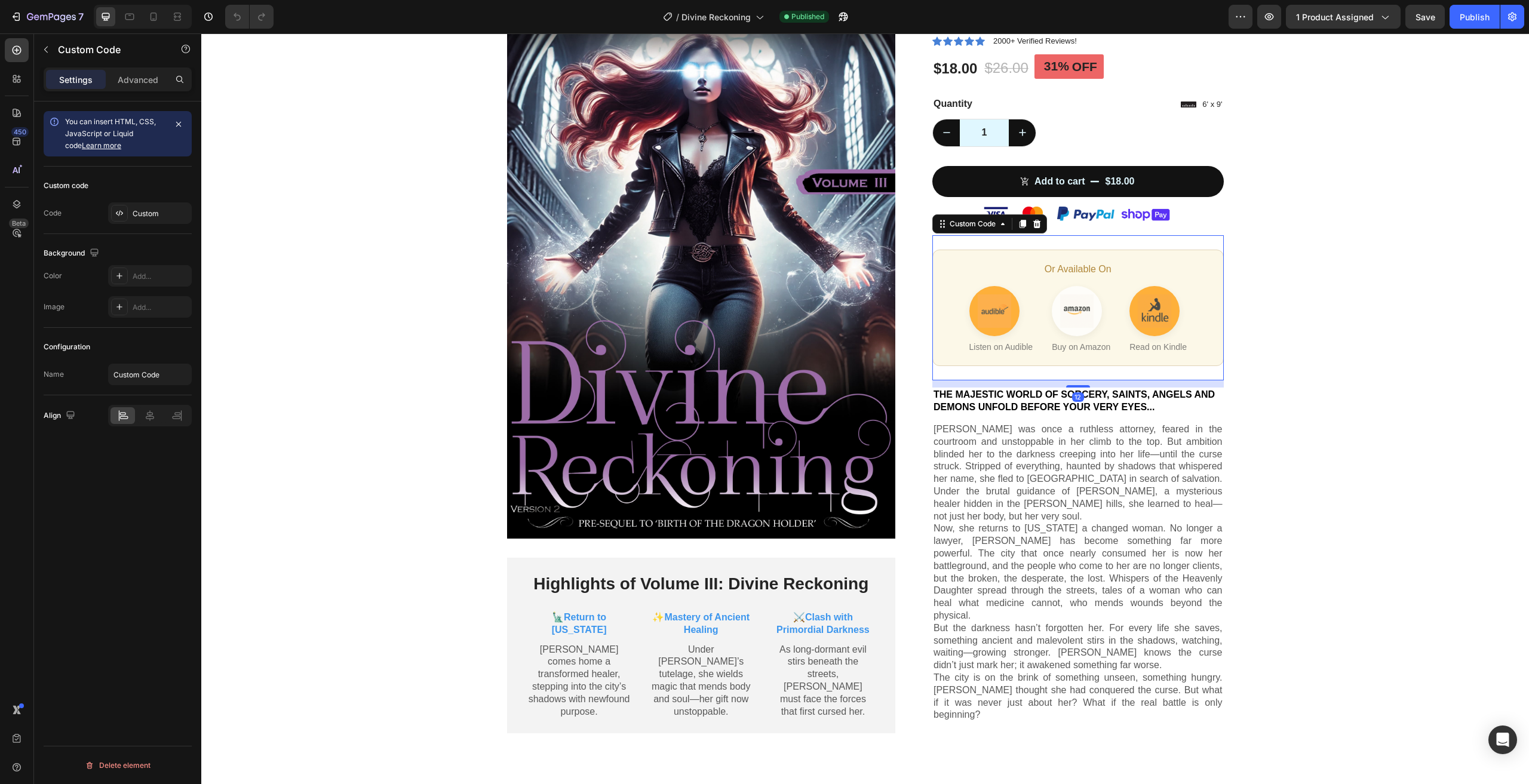
click at [1021, 250] on div "Or Available On Listen on Audible Buy on Amazon Read on Kindle" at bounding box center [1078, 308] width 292 height 117
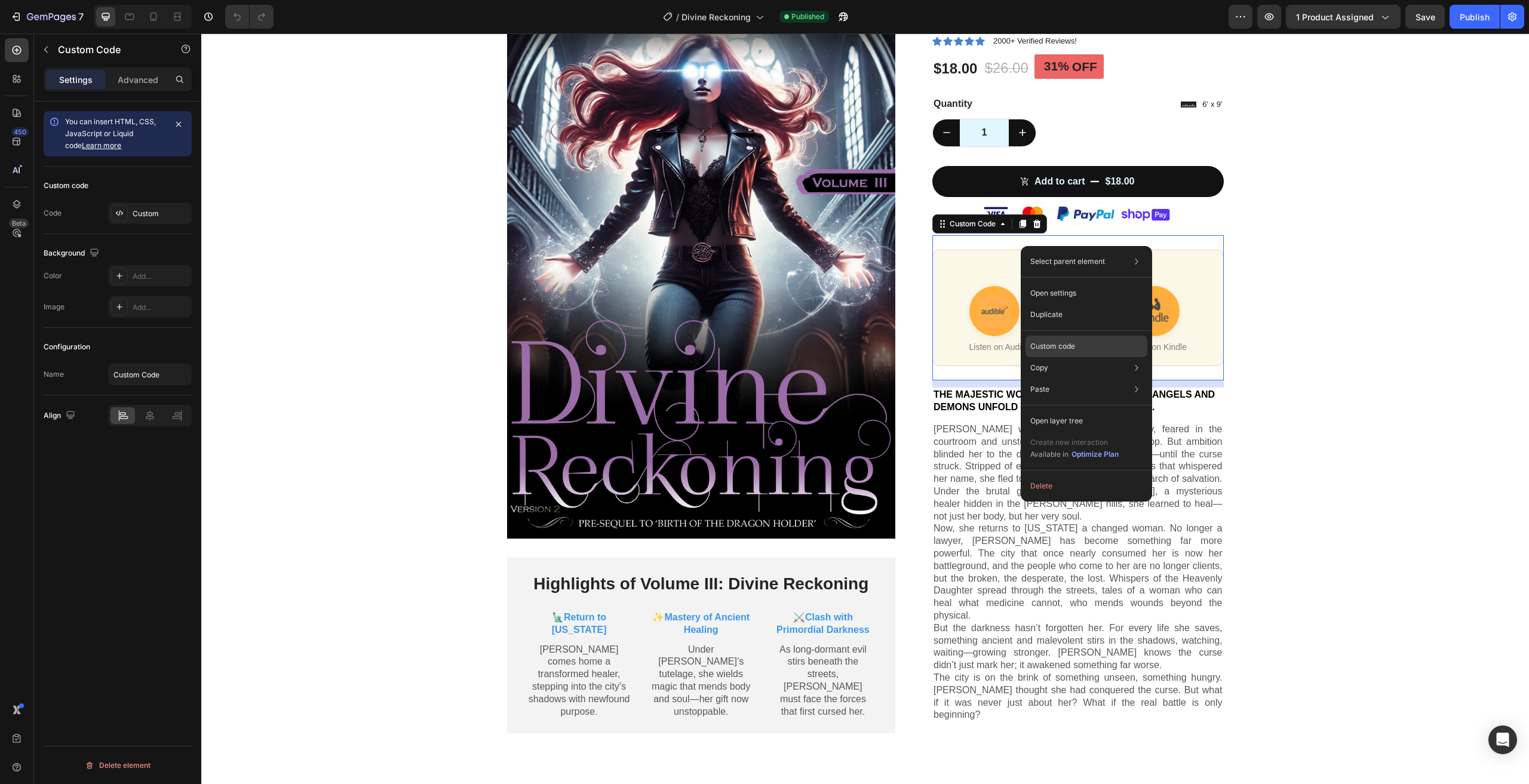
click at [1099, 379] on div "Custom code" at bounding box center [1086, 389] width 122 height 21
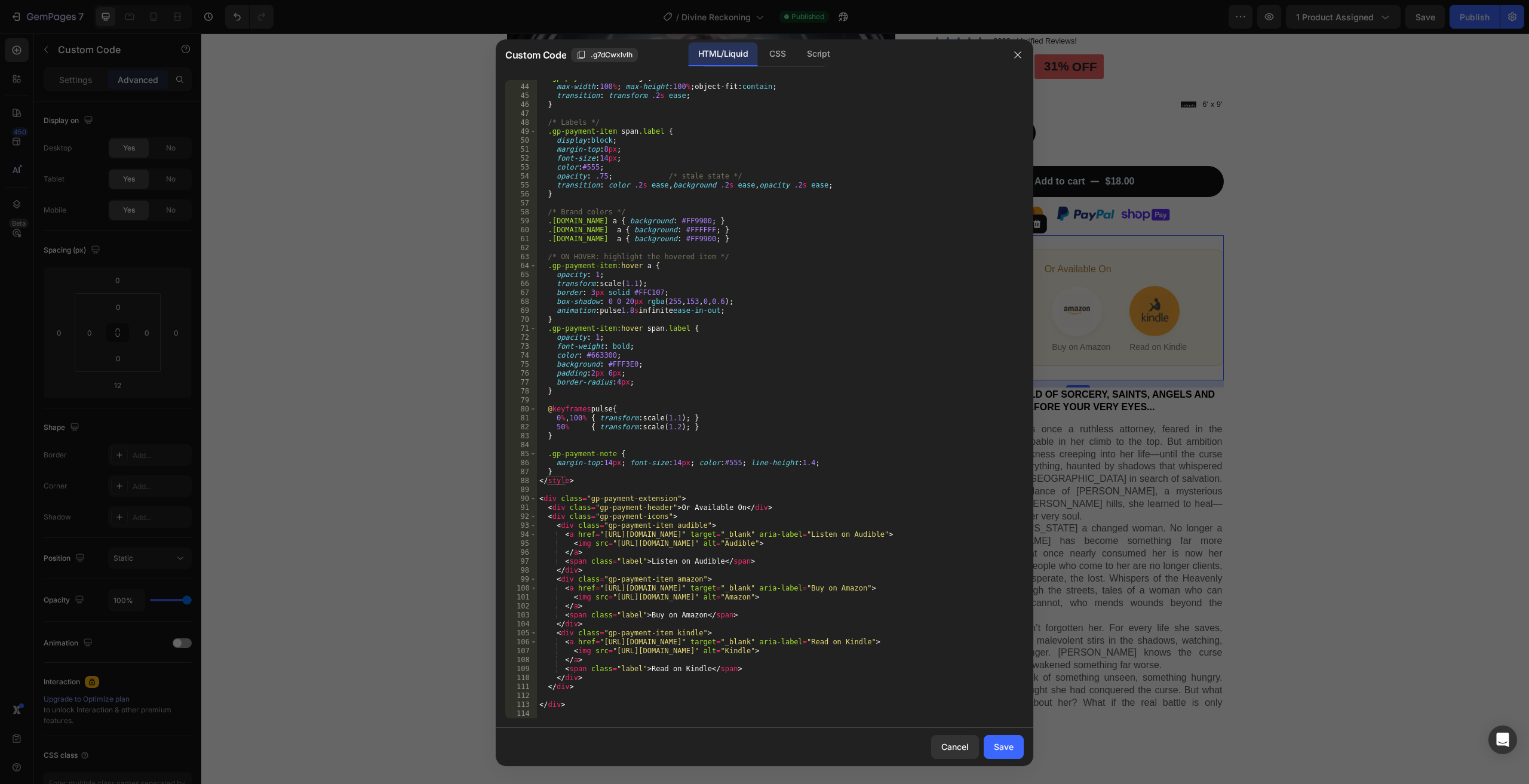
scroll to position [383, 0]
drag, startPoint x: 745, startPoint y: 586, endPoint x: 598, endPoint y: 593, distance: 147.2
click at [598, 593] on div ".gp-payment-item a img { max-width : 100 % ; max-height : 100 % ; object-fit : …" at bounding box center [776, 401] width 478 height 656
paste textarea "dp/1069529737"
drag, startPoint x: 772, startPoint y: 643, endPoint x: 600, endPoint y: 645, distance: 172.0
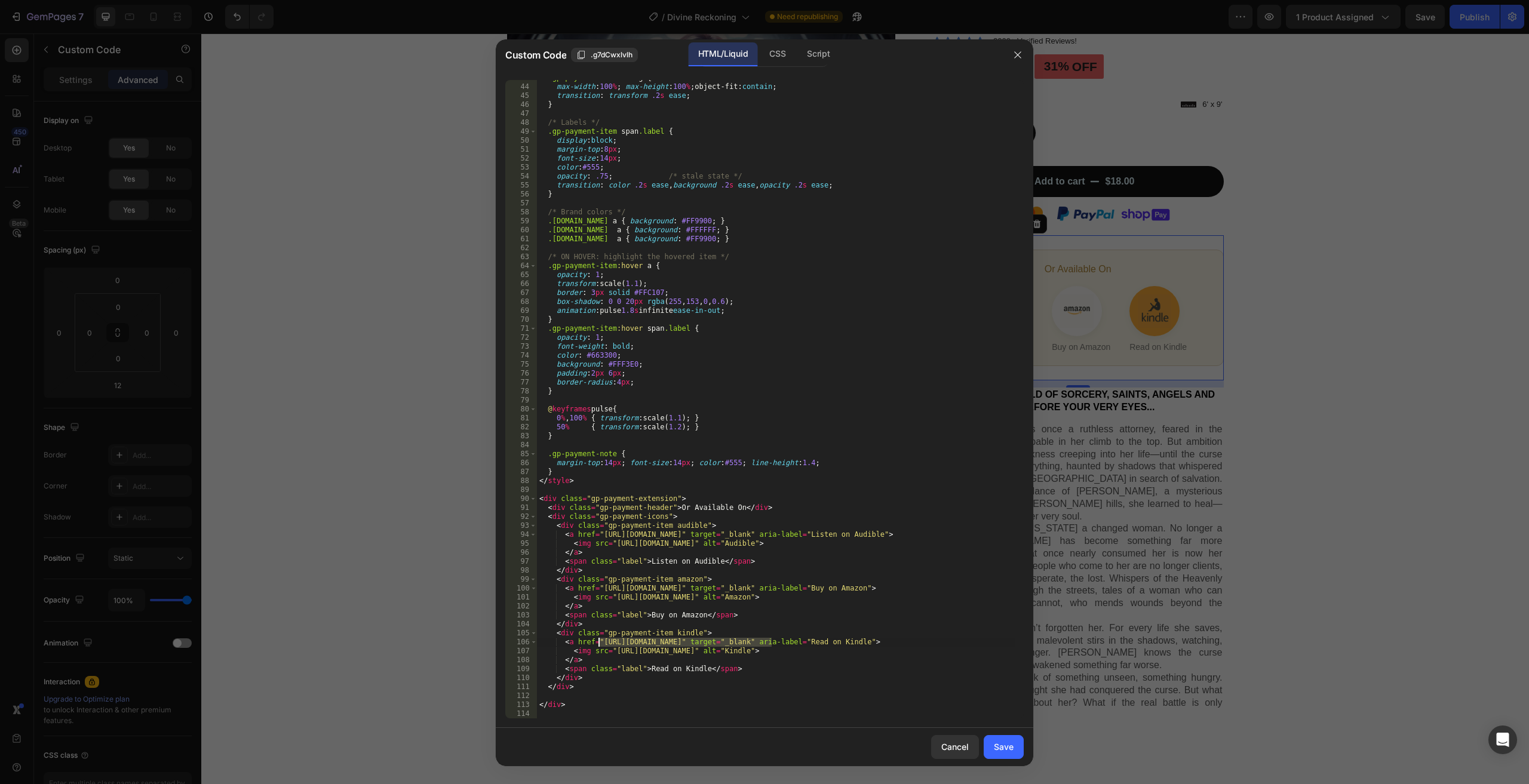
click at [600, 645] on div ".gp-payment-item a img { max-width : 100 % ; max-height : 100 % ; object-fit : …" at bounding box center [776, 401] width 478 height 656
paste textarea "dp/B0FNWBWC38"
type textarea "<a href="[URL][DOMAIN_NAME]" target="_blank" aria-label="Read on Kindle">"
click at [1008, 746] on div "Save" at bounding box center [1004, 747] width 20 height 13
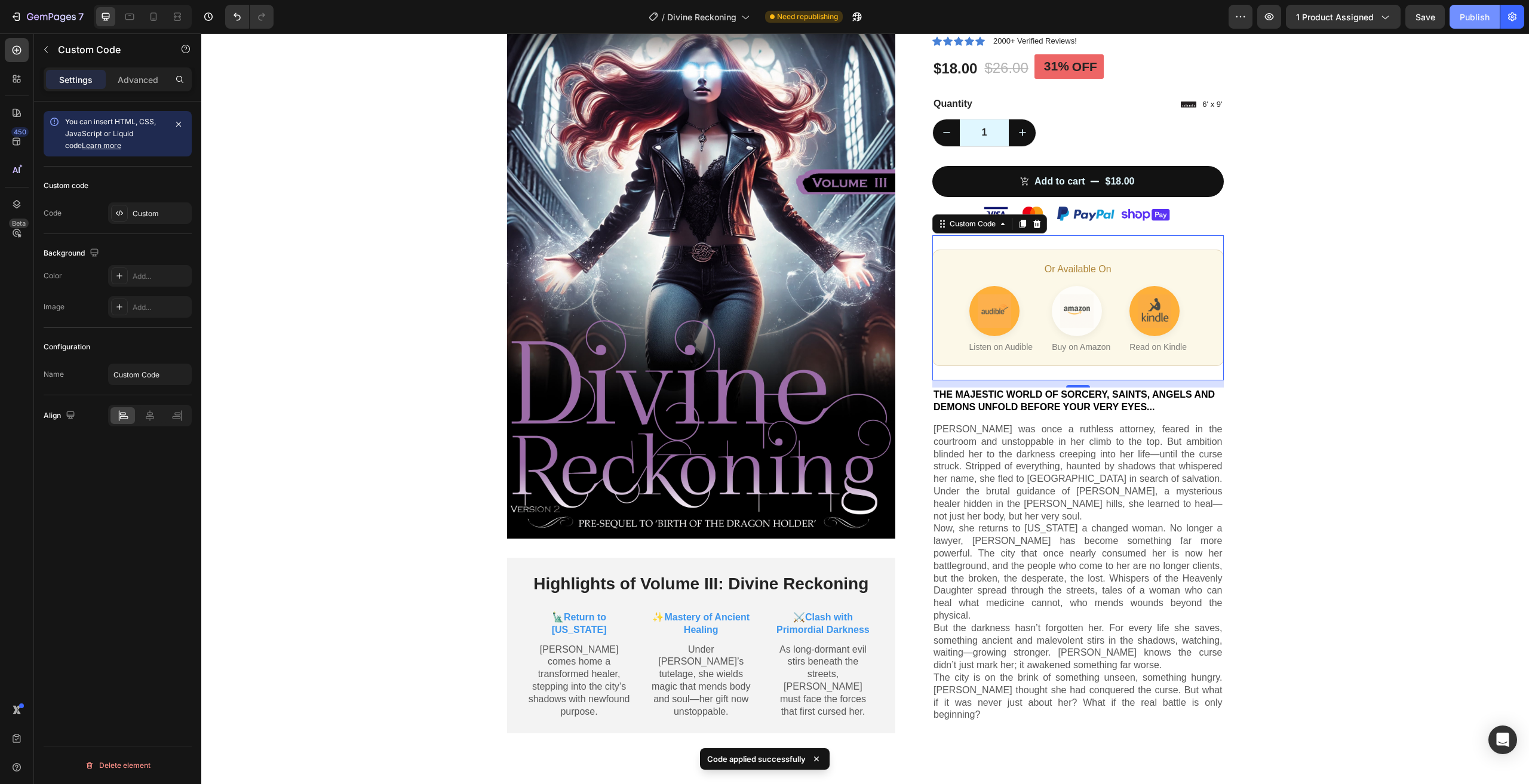
click at [1481, 16] on div "Publish" at bounding box center [1475, 17] width 30 height 13
